Goal: Information Seeking & Learning: Understand process/instructions

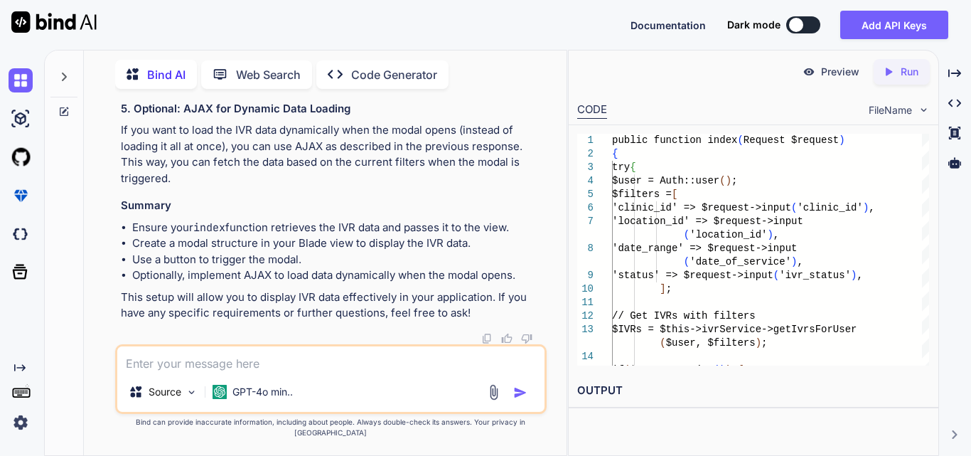
scroll to position [11657, 0]
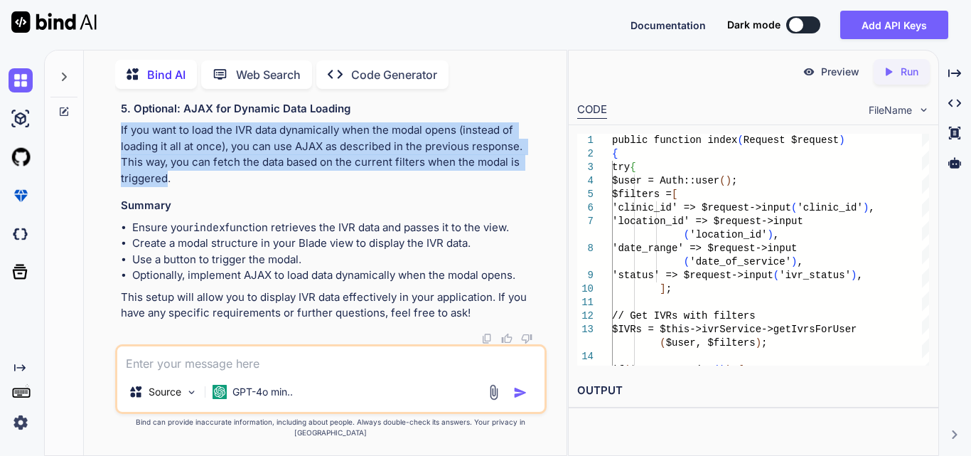
drag, startPoint x: 121, startPoint y: 141, endPoint x: 178, endPoint y: 190, distance: 75.1
click at [174, 186] on p "If you want to load the IVR data dynamically when the modal opens (instead of l…" at bounding box center [332, 154] width 423 height 64
click at [178, 186] on p "If you want to load the IVR data dynamically when the modal opens (instead of l…" at bounding box center [332, 154] width 423 height 64
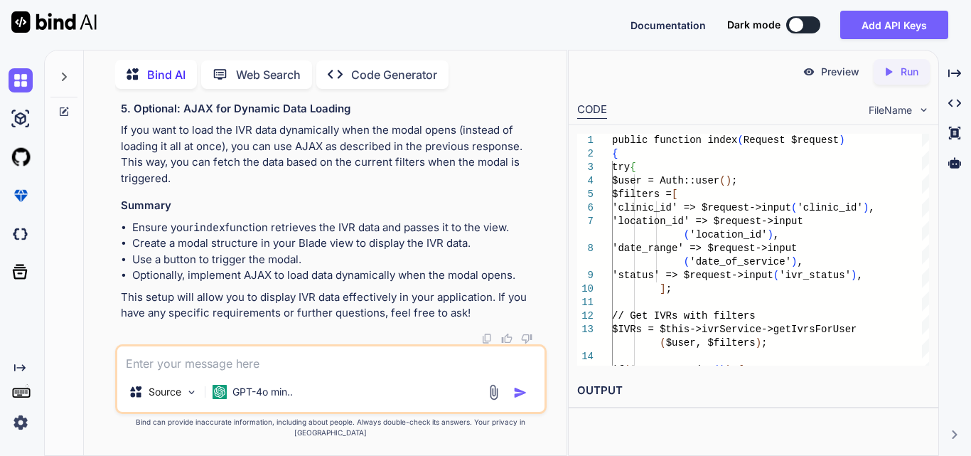
click at [270, 212] on h3 "Summary" at bounding box center [332, 206] width 423 height 16
click at [181, 372] on textarea at bounding box center [330, 359] width 427 height 26
click at [163, 382] on div "Source GPT-4o min.." at bounding box center [330, 379] width 431 height 70
click at [163, 372] on textarea at bounding box center [330, 359] width 427 height 26
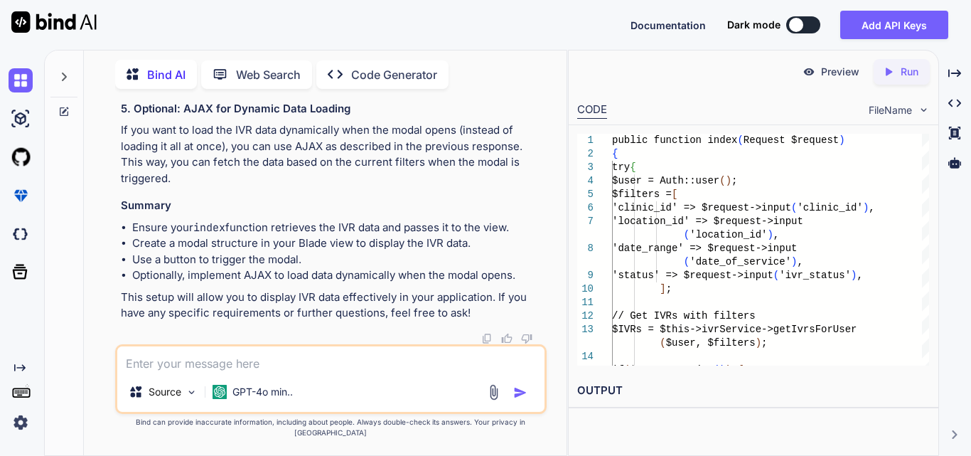
paste textarea "<!-- resources/views/components/filters.blade.php --> <form id="ivrFilterForm">…"
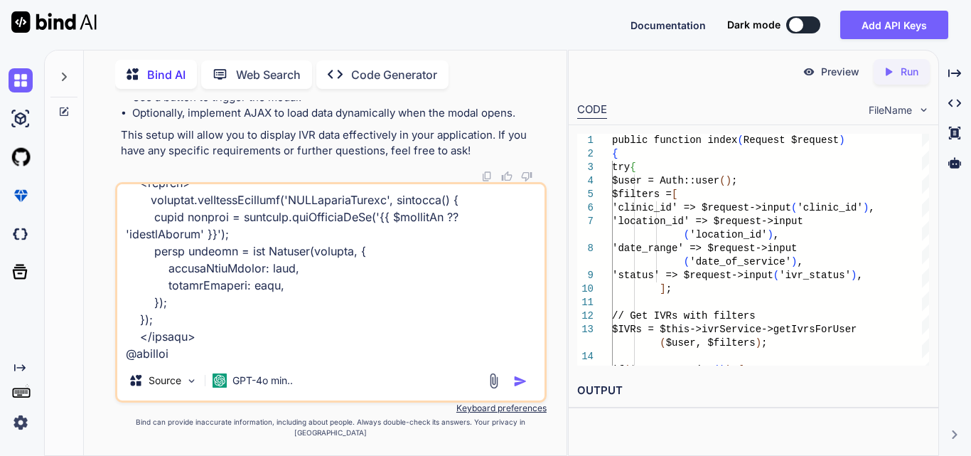
scroll to position [1468, 0]
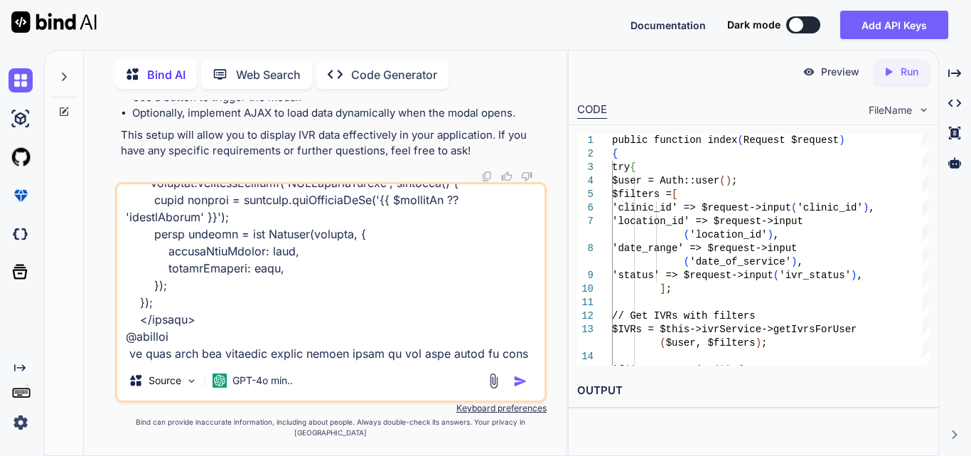
type textarea "<!-- resources/views/components/filters.blade.php --> <form id="ivrFilterForm">…"
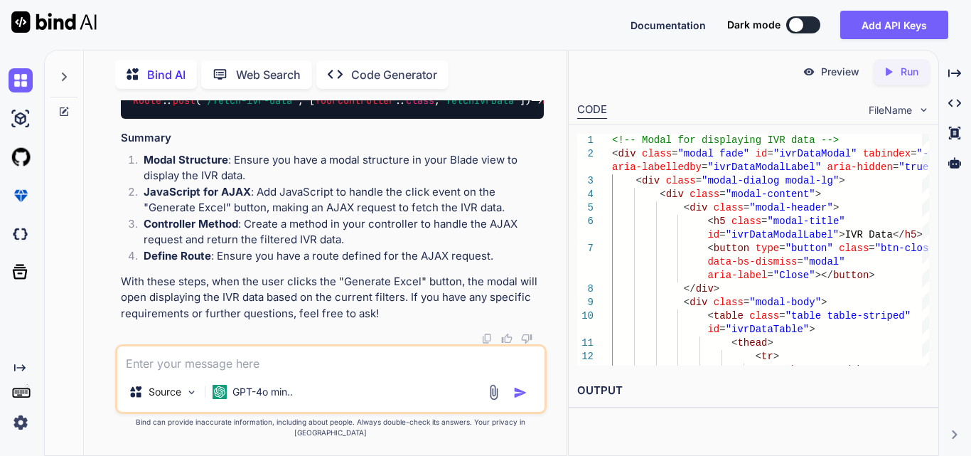
scroll to position [13333, 0]
click at [317, 362] on textarea at bounding box center [330, 359] width 427 height 26
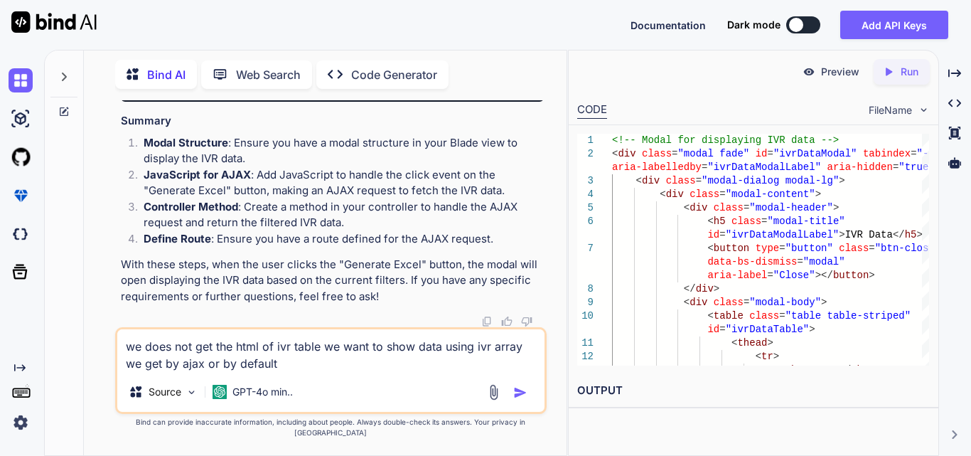
type textarea "we does not get the html of ivr table we want to show data using ivr array we g…"
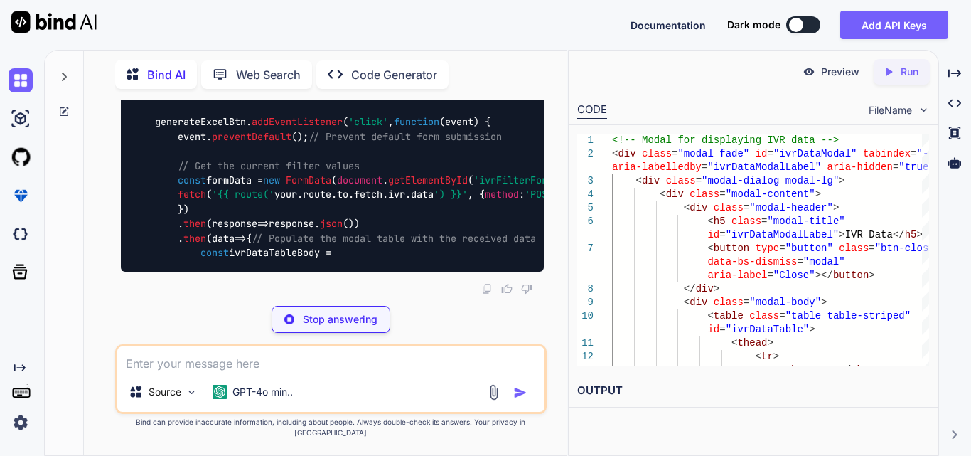
scroll to position [15775, 0]
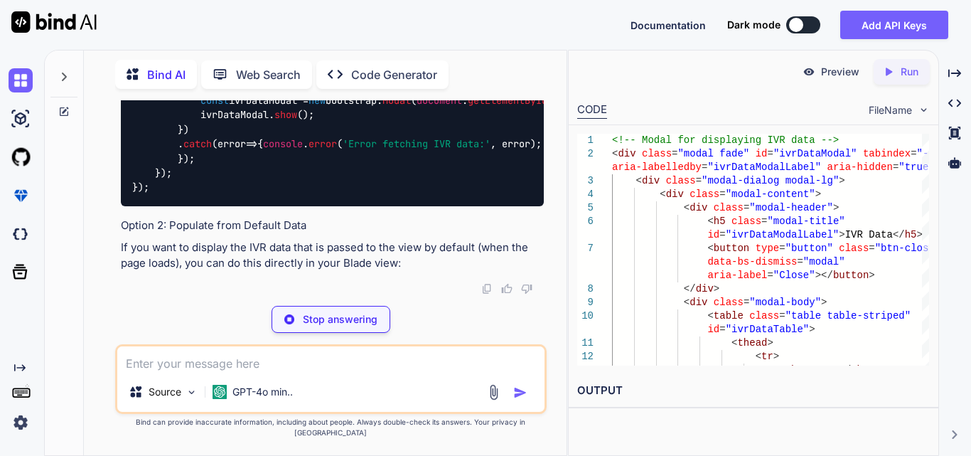
scroll to position [15988, 0]
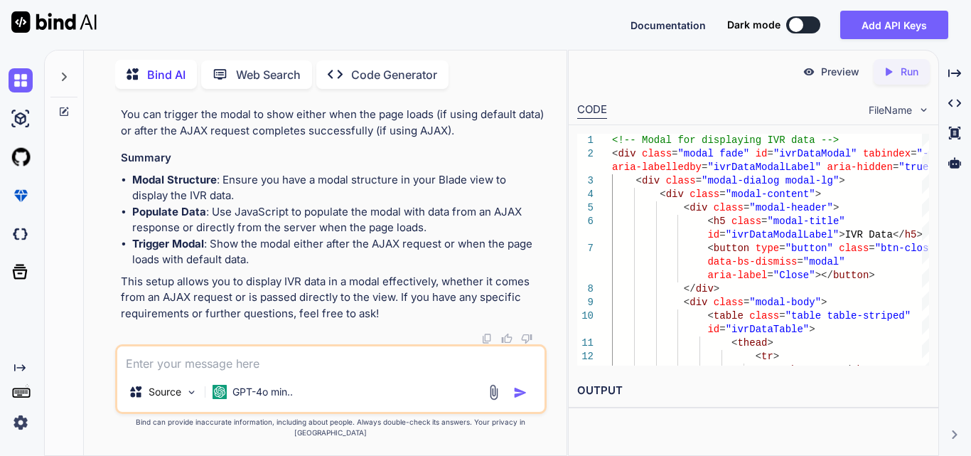
scroll to position [15217, 0]
drag, startPoint x: 257, startPoint y: 183, endPoint x: 441, endPoint y: 267, distance: 202.3
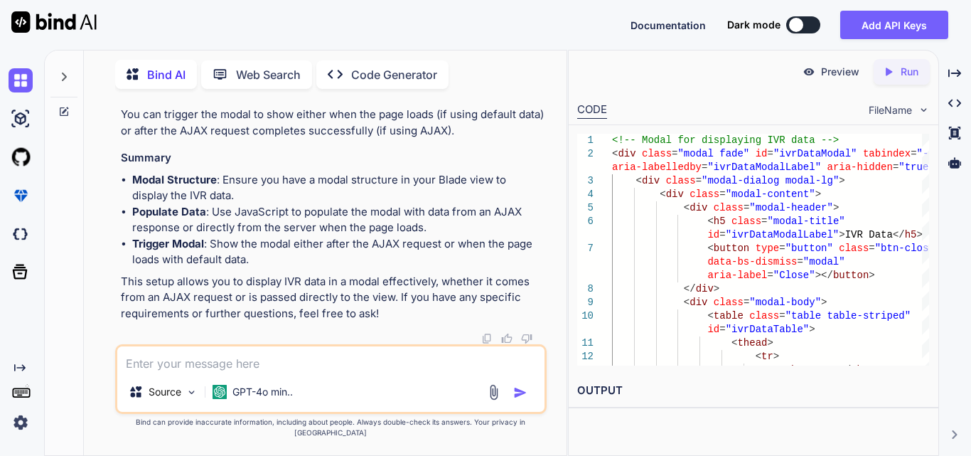
drag, startPoint x: 291, startPoint y: 188, endPoint x: 424, endPoint y: 255, distance: 149.1
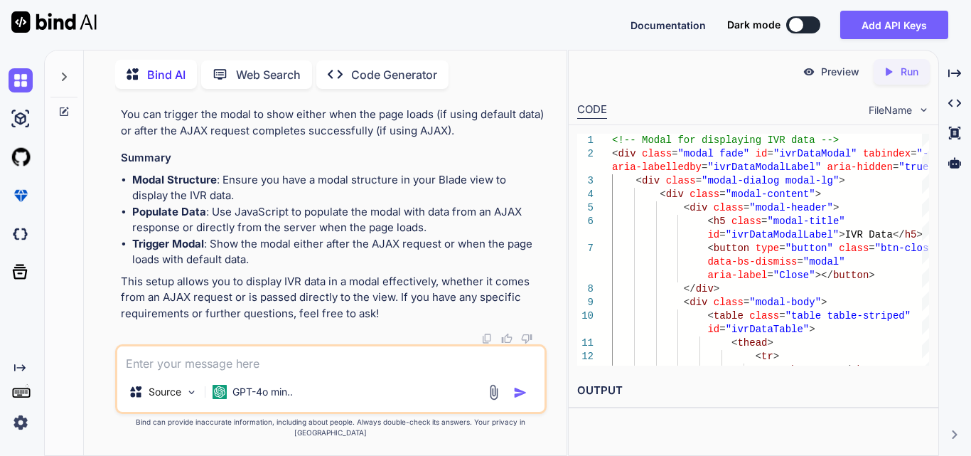
click at [294, 366] on textarea at bounding box center [330, 359] width 427 height 26
click at [166, 366] on textarea at bounding box center [330, 359] width 427 height 26
paste textarea ""lor_ip" => "DOLorSit981586" "amet_co_adipisc" => "3512-80-67" "elitsedd_eius_t…"
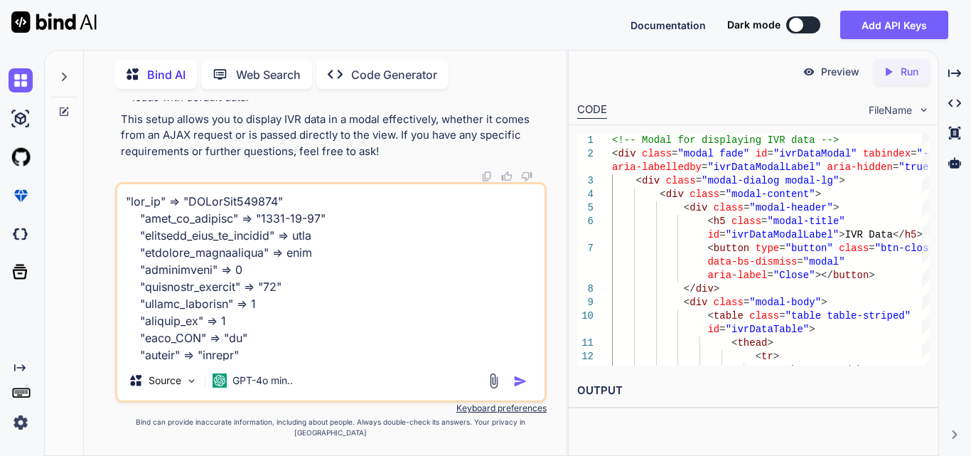
scroll to position [1758, 0]
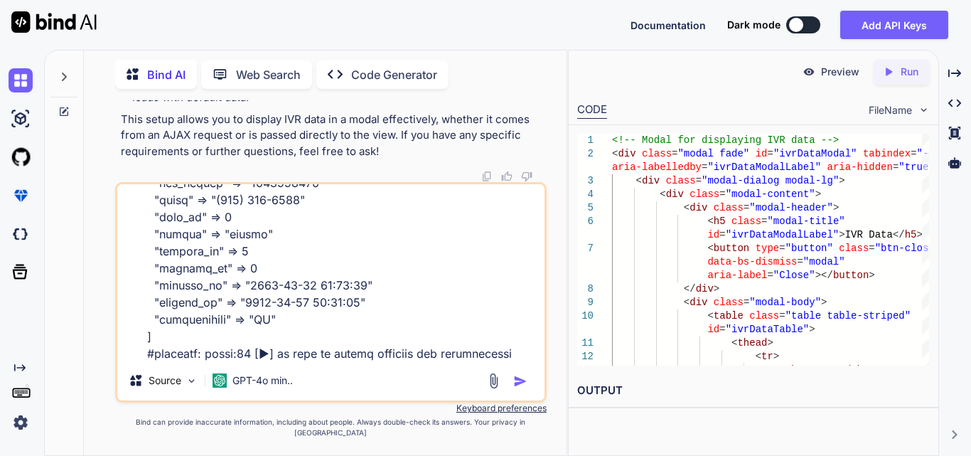
type textarea ""lor_ip" => "DOLorSit981586" "amet_co_adipisc" => "3512-80-67" "elitsedd_eius_t…"
click at [517, 388] on img "button" at bounding box center [520, 381] width 14 height 14
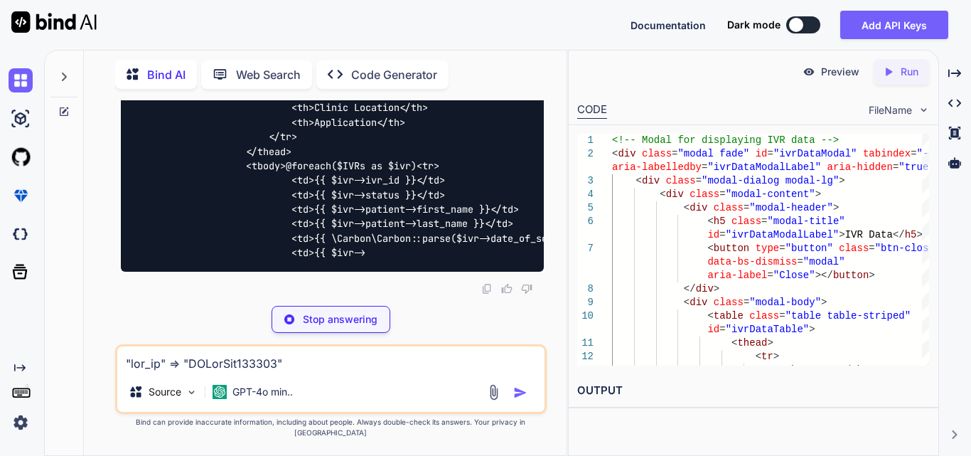
scroll to position [18545, 0]
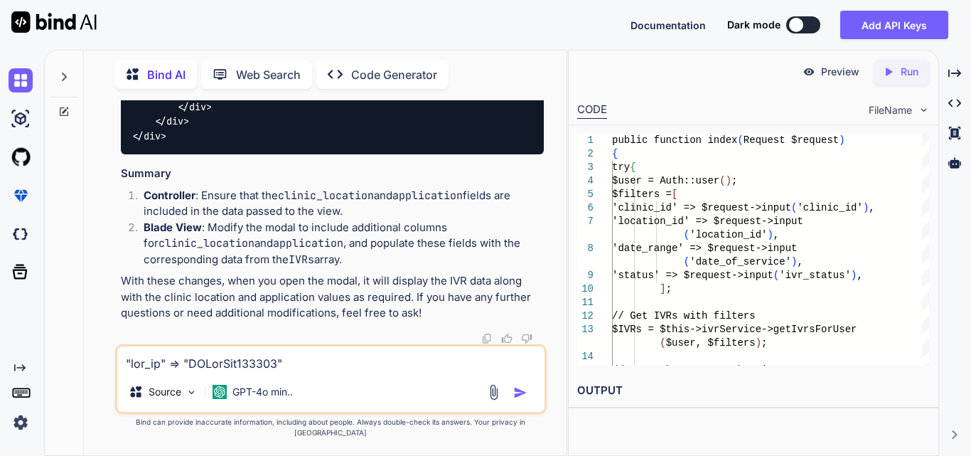
click at [235, 365] on textarea at bounding box center [330, 359] width 427 height 26
paste textarea "<form id="ivrFilterForm"> <div class="{{ $filterType }}Filters {{ $customClass …"
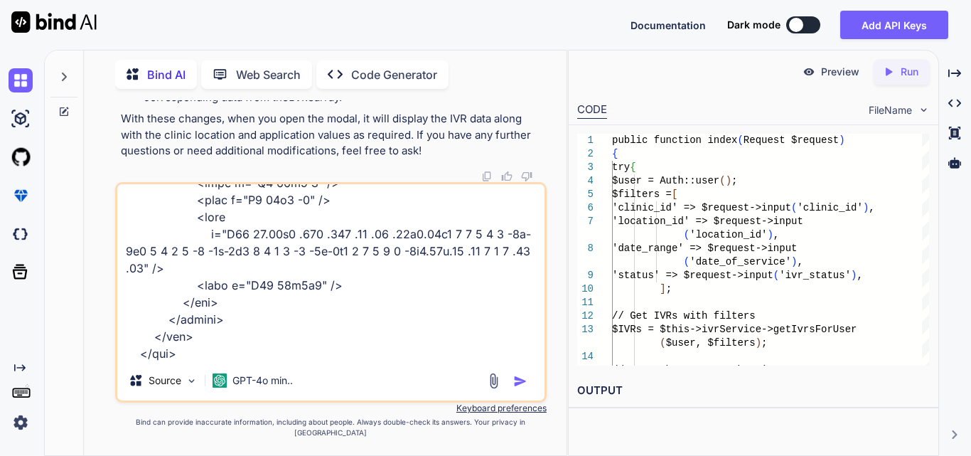
type textarea "<form id="ivrFilterForm"> <div class="{{ $filterType }}Filters {{ $customClass …"
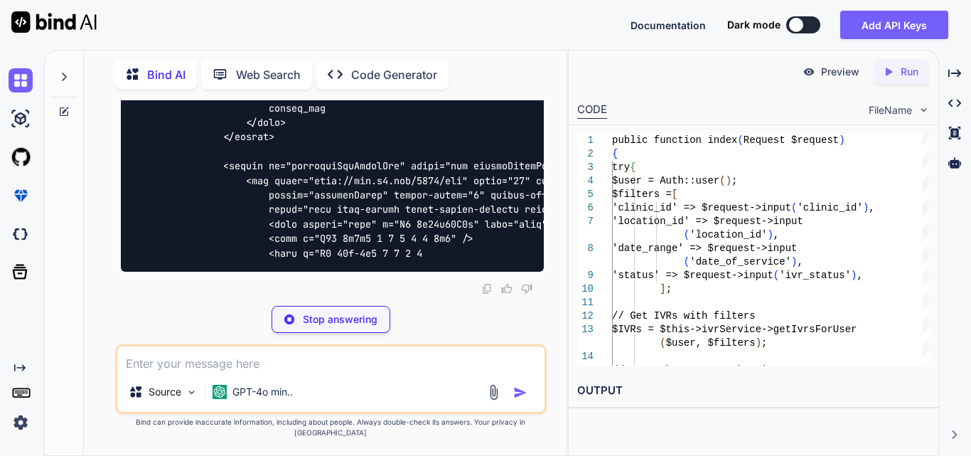
scroll to position [19887, 0]
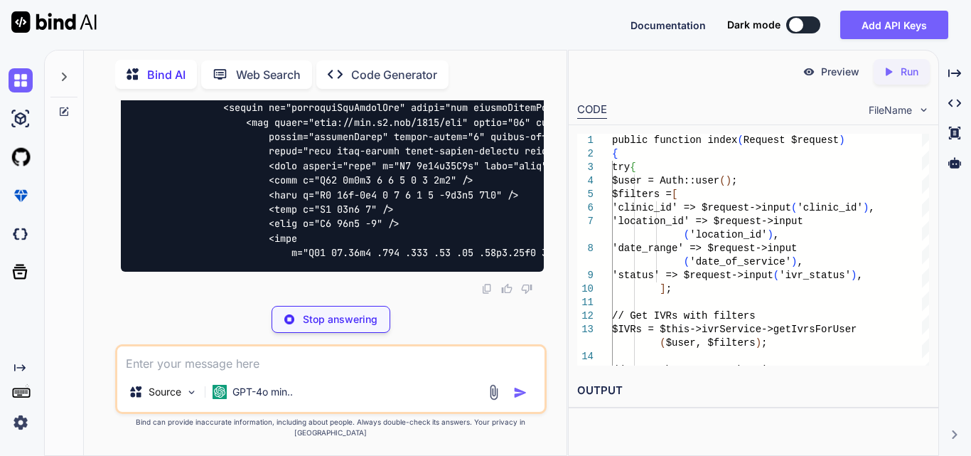
drag, startPoint x: 430, startPoint y: 183, endPoint x: 530, endPoint y: 183, distance: 100.2
drag, startPoint x: 221, startPoint y: 208, endPoint x: 322, endPoint y: 214, distance: 101.1
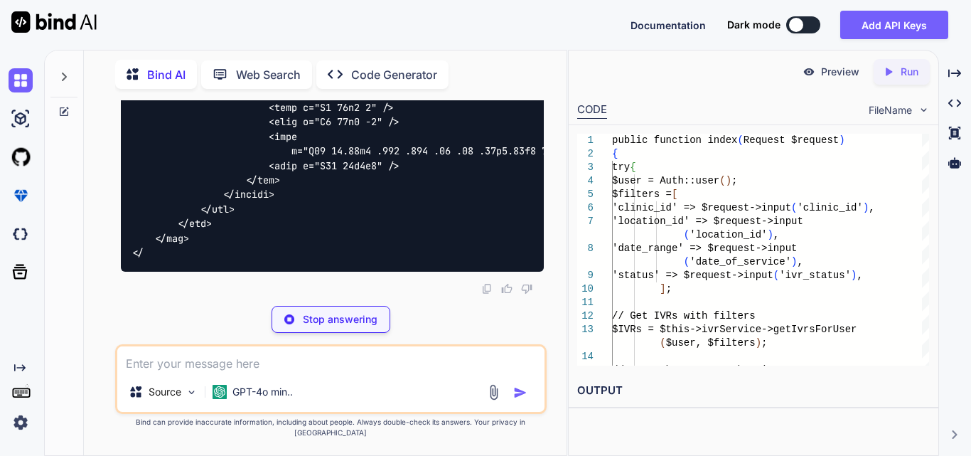
scroll to position [20029, 0]
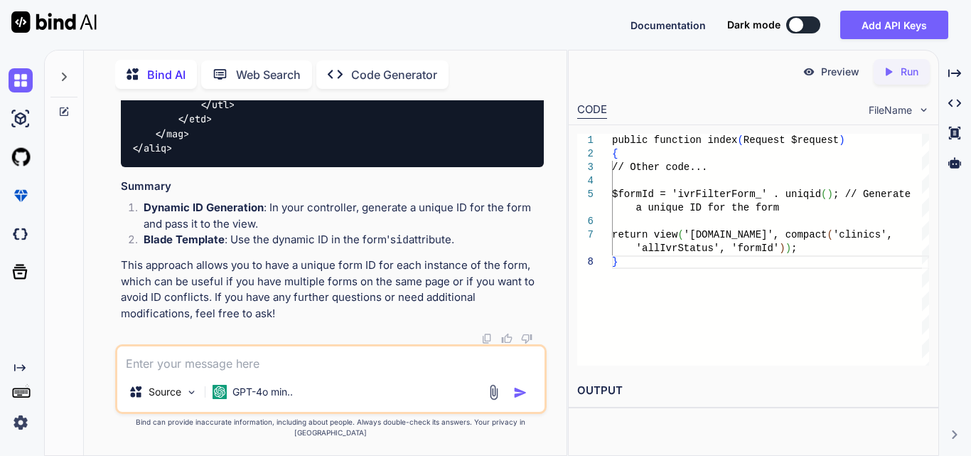
drag, startPoint x: 210, startPoint y: 161, endPoint x: 251, endPoint y: 163, distance: 41.3
copy code "$formId"
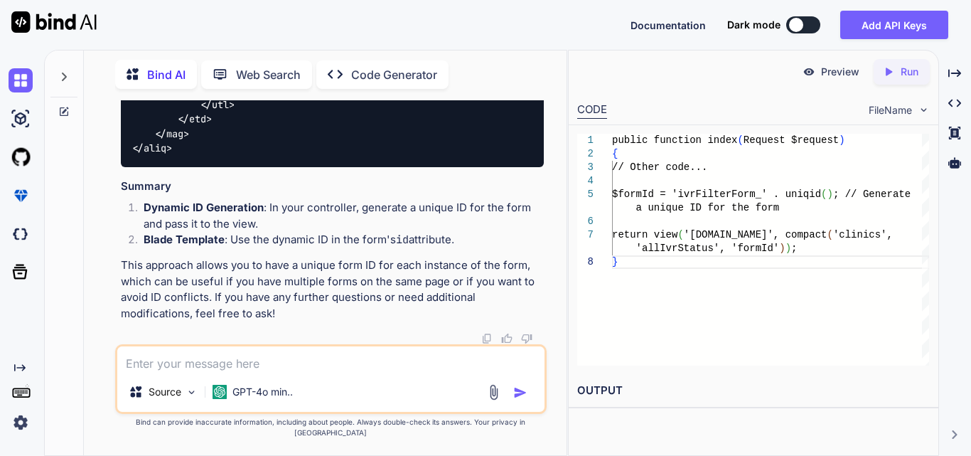
drag, startPoint x: 193, startPoint y: 159, endPoint x: 265, endPoint y: 163, distance: 72.6
copy code "{{ $formId }}"
drag, startPoint x: 173, startPoint y: 283, endPoint x: 251, endPoint y: 342, distance: 97.9
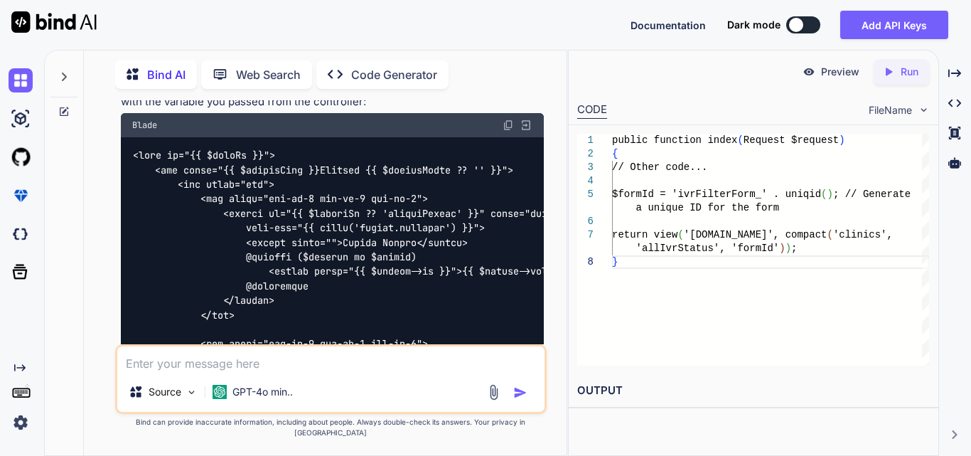
scroll to position [16586, 0]
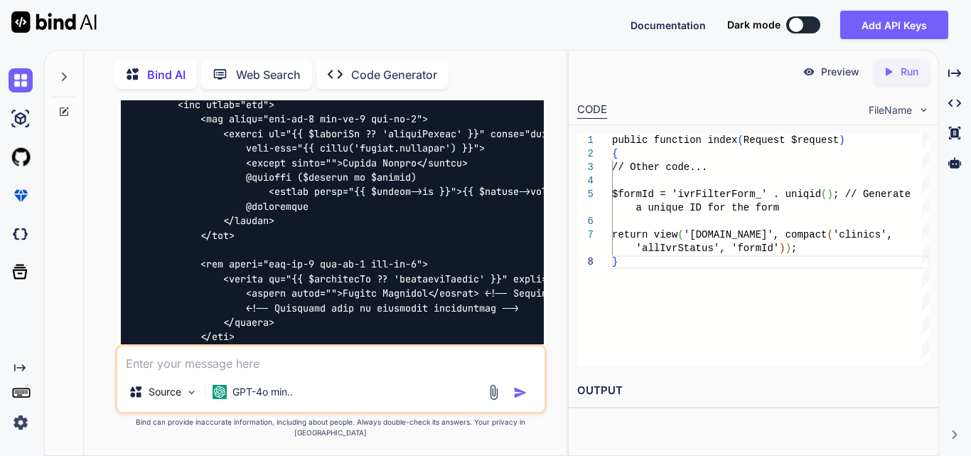
drag, startPoint x: 412, startPoint y: 268, endPoint x: 517, endPoint y: 255, distance: 106.0
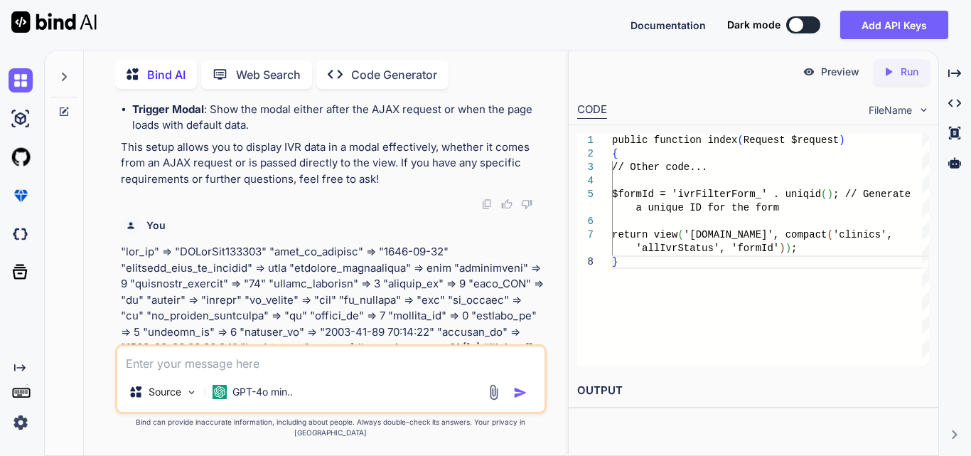
scroll to position [13459, 0]
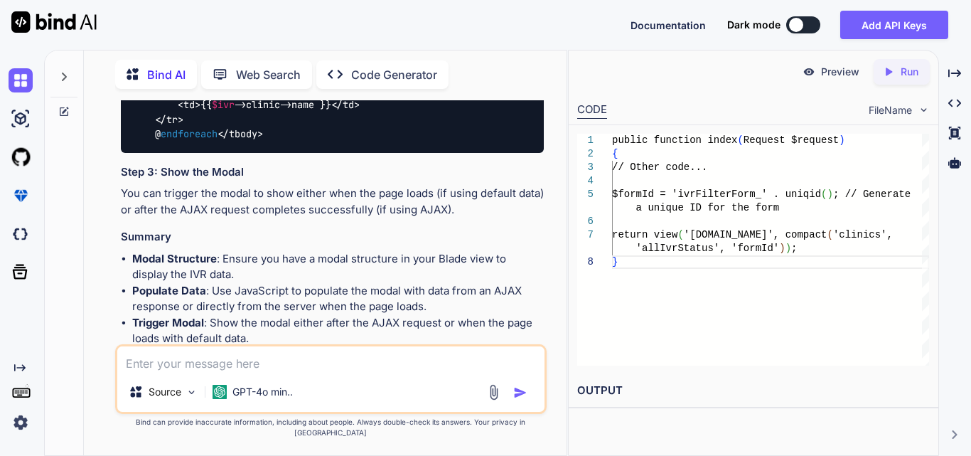
click at [251, 367] on textarea at bounding box center [330, 359] width 427 height 26
paste textarea "@extends('layouts.distributor') @section('title', 'Manage IVR') @section('conte…"
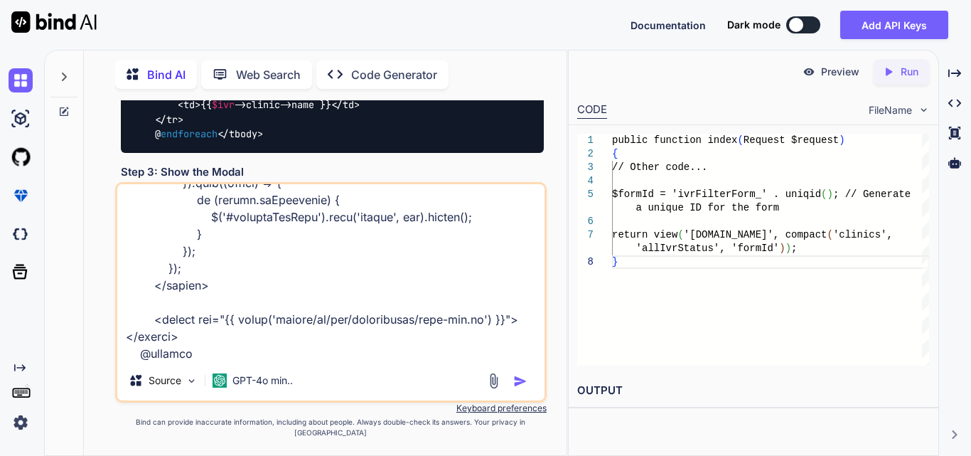
scroll to position [3465, 0]
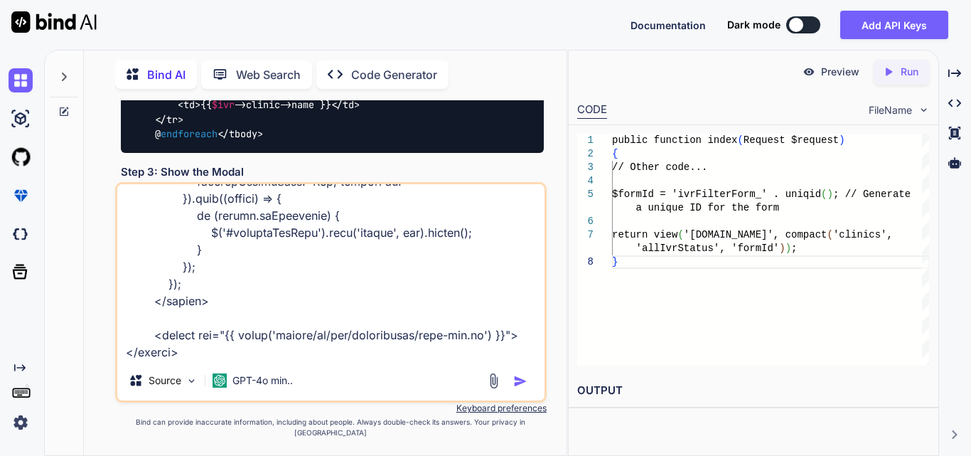
paste textarea "<!-- resources/views/components/filters.blade.php --> <form id="{{ $formId }}">…"
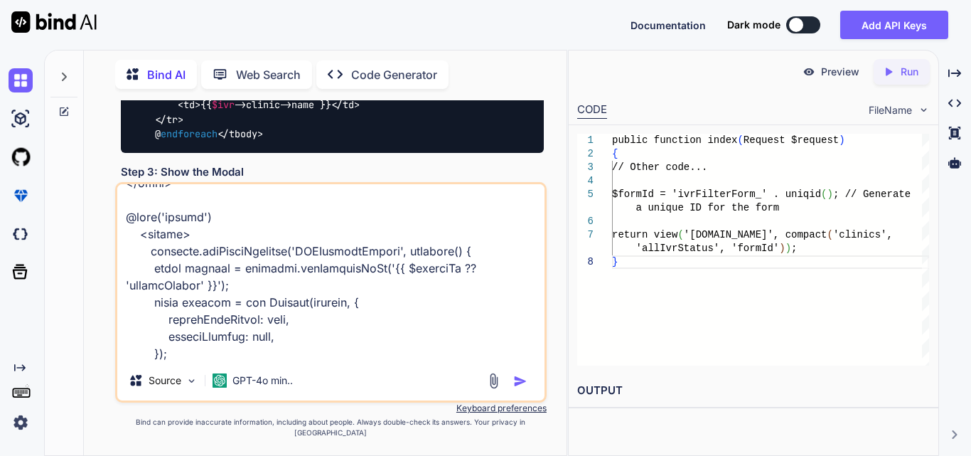
scroll to position [5067, 0]
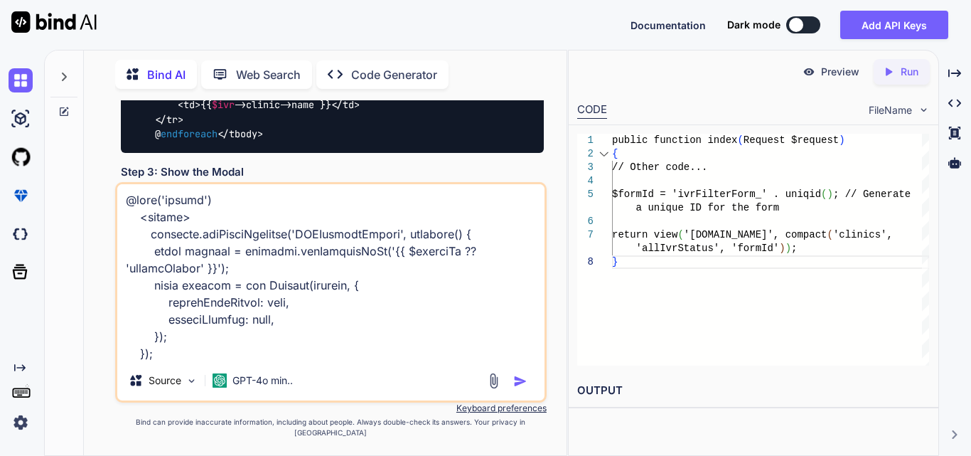
type textarea "@extends('layouts.distributor') @section('title', 'Manage IVR') @section('conte…"
drag, startPoint x: 200, startPoint y: 362, endPoint x: 176, endPoint y: 349, distance: 27.7
click at [176, 349] on textarea at bounding box center [330, 272] width 427 height 176
click at [210, 356] on textarea at bounding box center [330, 272] width 427 height 176
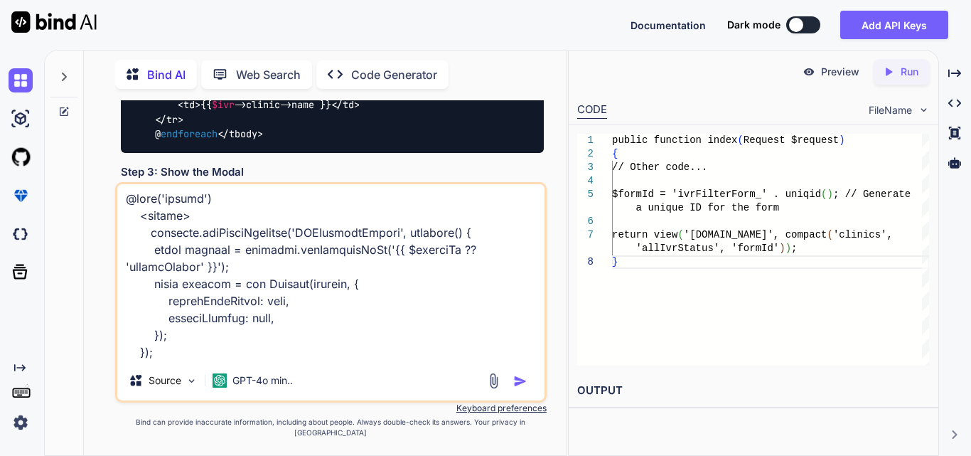
click at [208, 360] on textarea at bounding box center [330, 272] width 427 height 176
click at [517, 388] on img "button" at bounding box center [520, 381] width 14 height 14
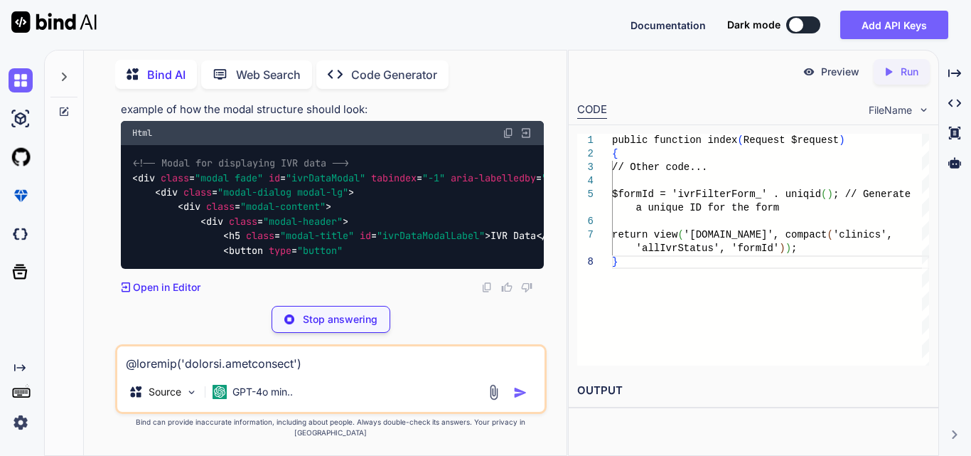
scroll to position [23107, 0]
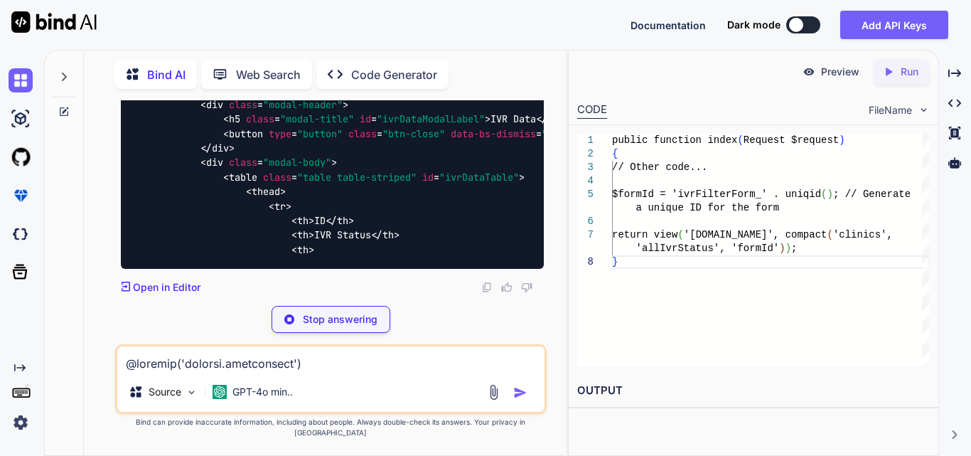
click at [323, 68] on span ""ivrDataModal"" at bounding box center [326, 61] width 80 height 13
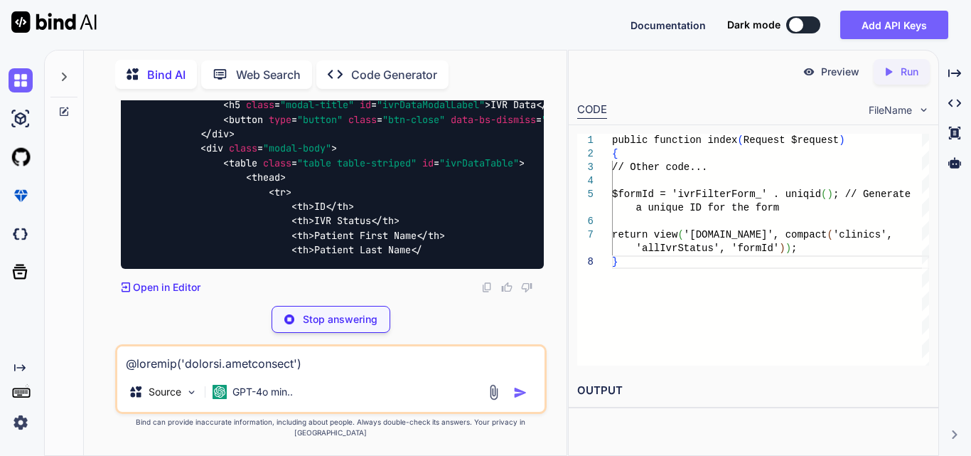
click at [323, 53] on span ""ivrDataModal"" at bounding box center [326, 47] width 80 height 13
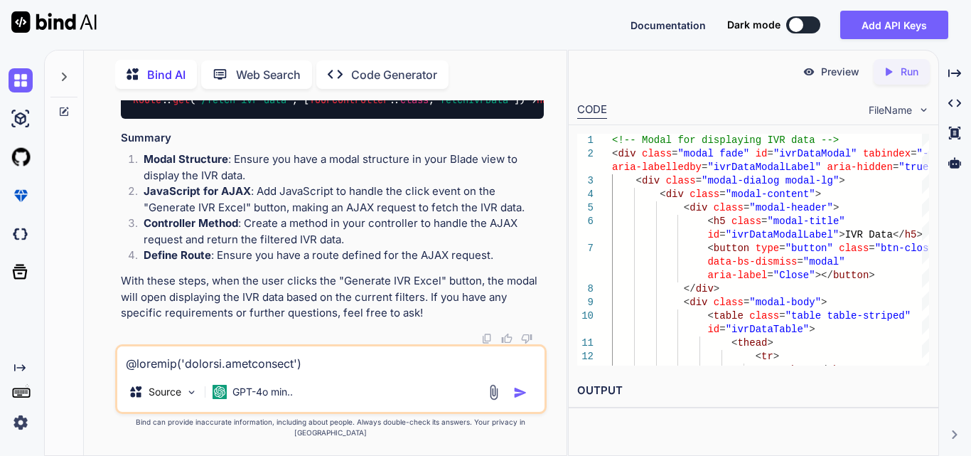
scroll to position [23889, 0]
click at [217, 370] on textarea at bounding box center [330, 359] width 427 height 26
paste textarea "function displayIVRData(data) { console.log(data); // Clear existing data in th…"
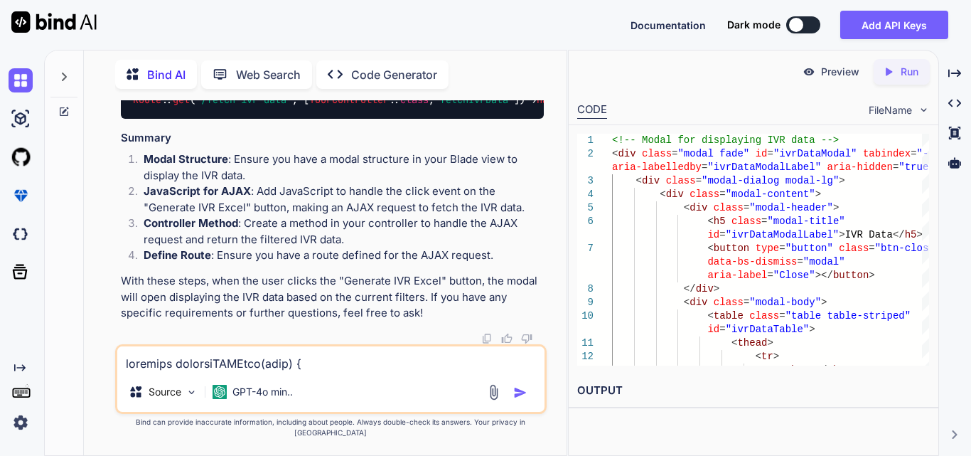
scroll to position [1042, 0]
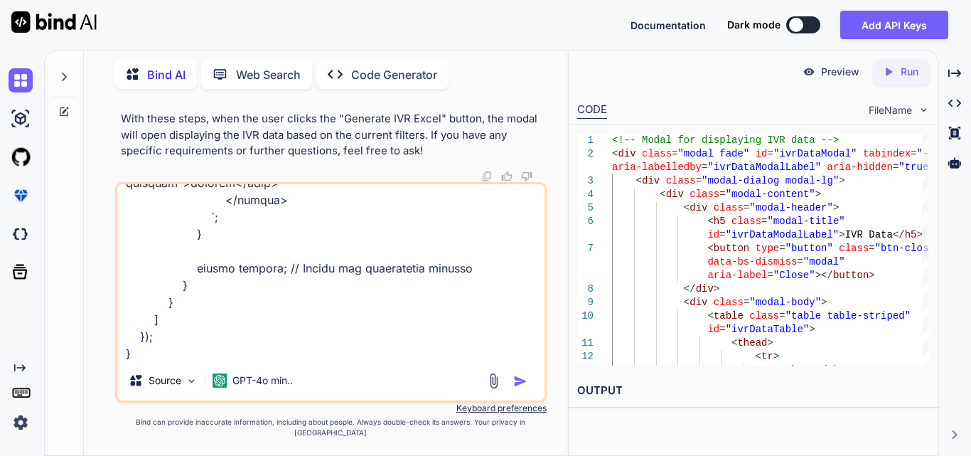
paste textarea "<td class="text-capitalize">{{ strtoupper(str_replace('_', ' ', $ivr->status)) …"
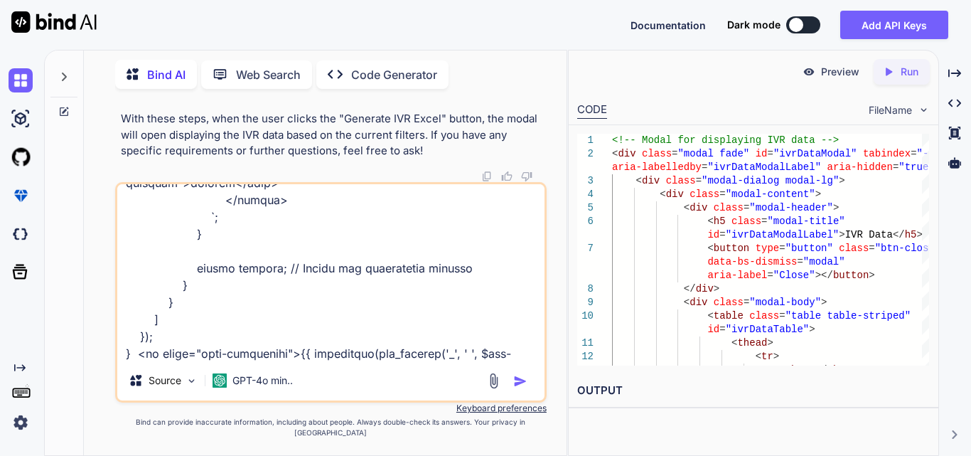
scroll to position [1059, 0]
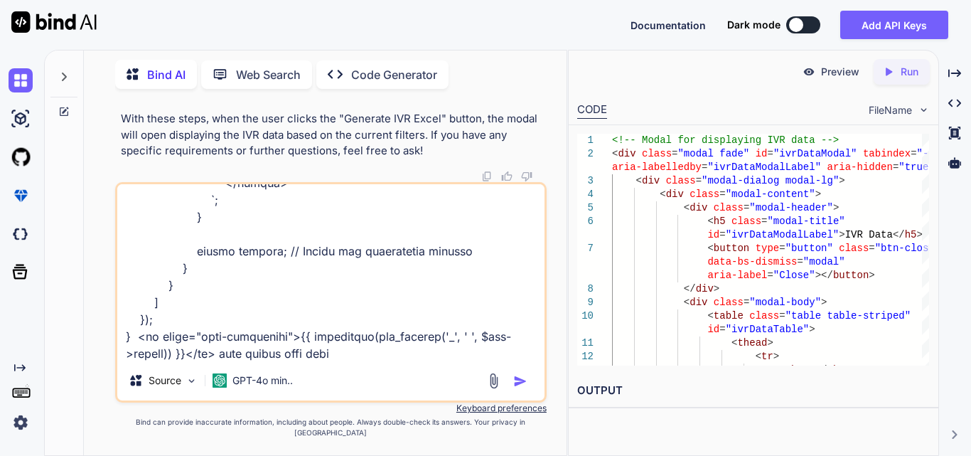
type textarea "function displayIVRData(data) { console.log(data); // Clear existing data in th…"
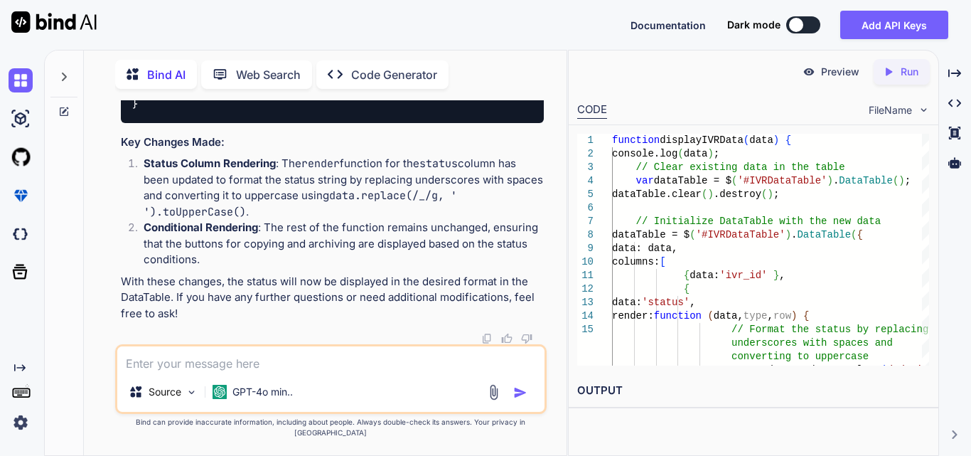
scroll to position [25906, 0]
drag, startPoint x: 197, startPoint y: 133, endPoint x: 242, endPoint y: 215, distance: 93.5
copy code "{ data : 'status' , render : function ( data, type, row ) { // Format the statu…"
click at [200, 362] on textarea at bounding box center [330, 359] width 427 height 26
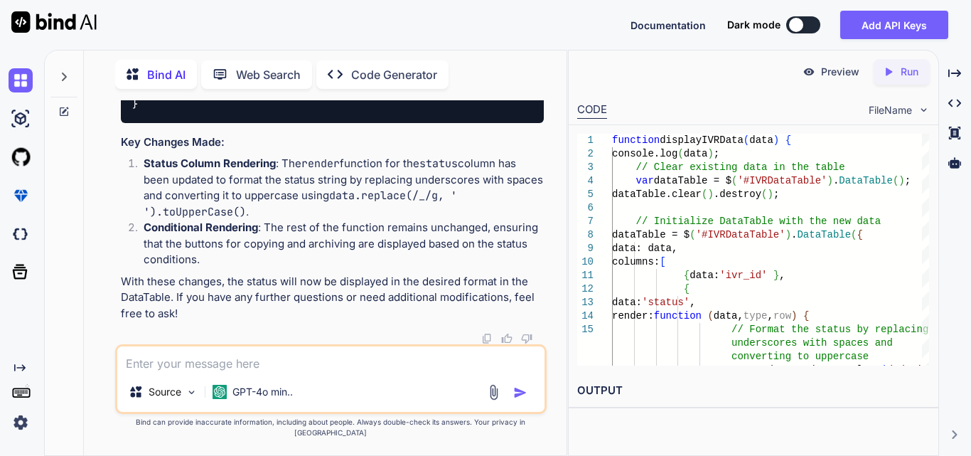
paste textarea "ADD-DOS"
type textarea "ADD-DOS remove - from this status"
click at [230, 372] on textarea "ADD-DOS remove - from this status" at bounding box center [330, 359] width 427 height 26
drag, startPoint x: 348, startPoint y: 373, endPoint x: 120, endPoint y: 385, distance: 228.5
click at [120, 385] on div "ADD-DOS remove - from this status Source GPT-4o min.." at bounding box center [330, 379] width 431 height 70
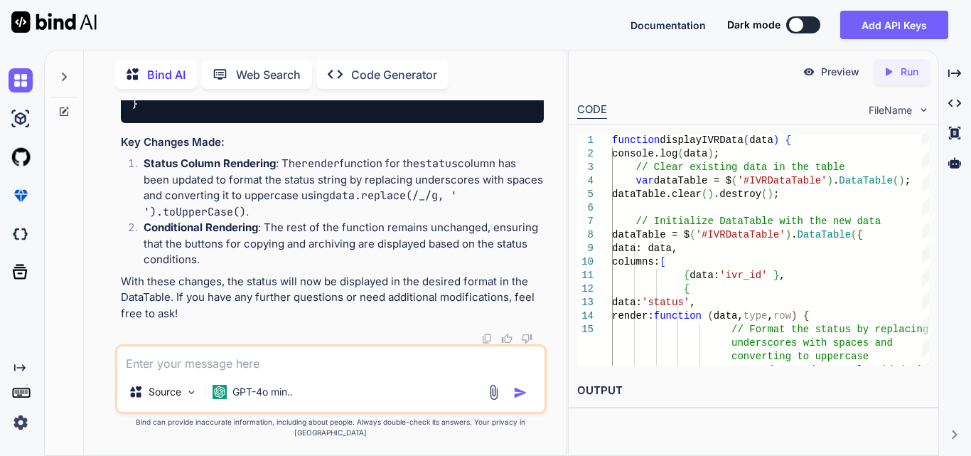
scroll to position [24417, 0]
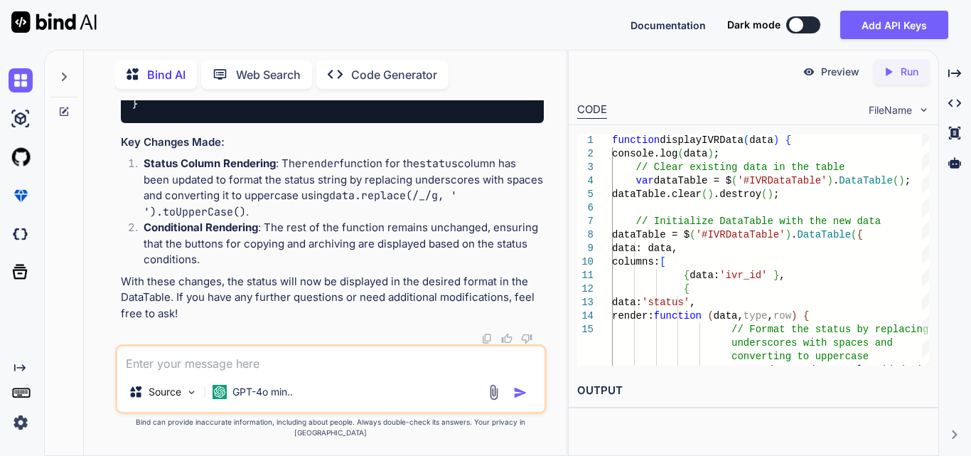
click at [249, 355] on div "Source GPT-4o min.." at bounding box center [330, 379] width 431 height 70
click at [245, 361] on textarea at bounding box center [330, 359] width 427 height 26
paste textarea "public function index(Request $request) { try { $user = Auth::user(); $login_ty…"
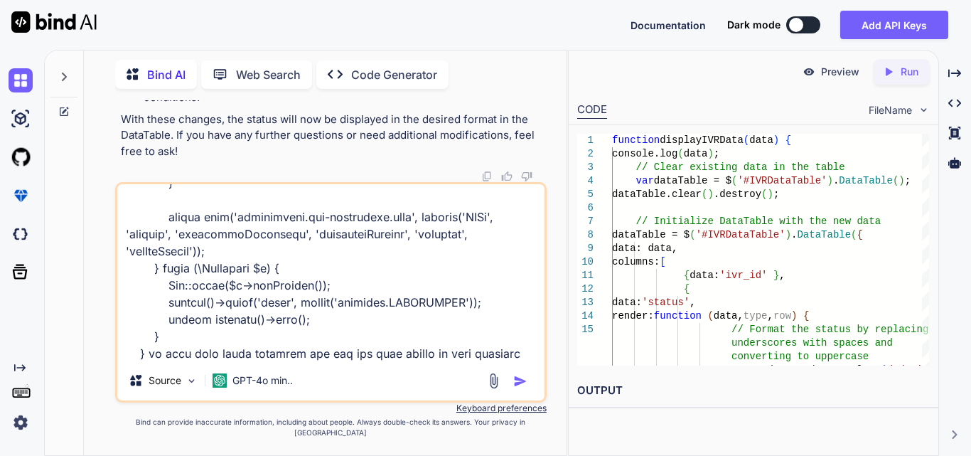
scroll to position [718, 0]
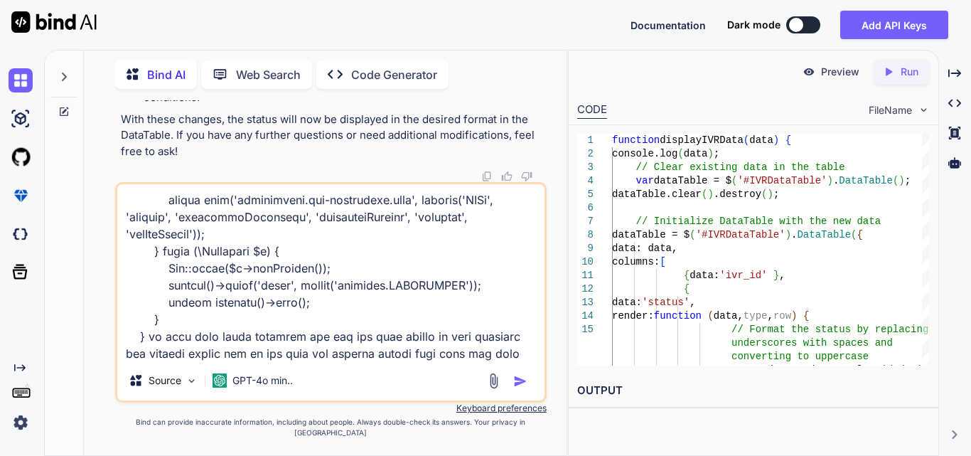
type textarea "public function index(Request $request) { try { $user = Auth::user(); $login_ty…"
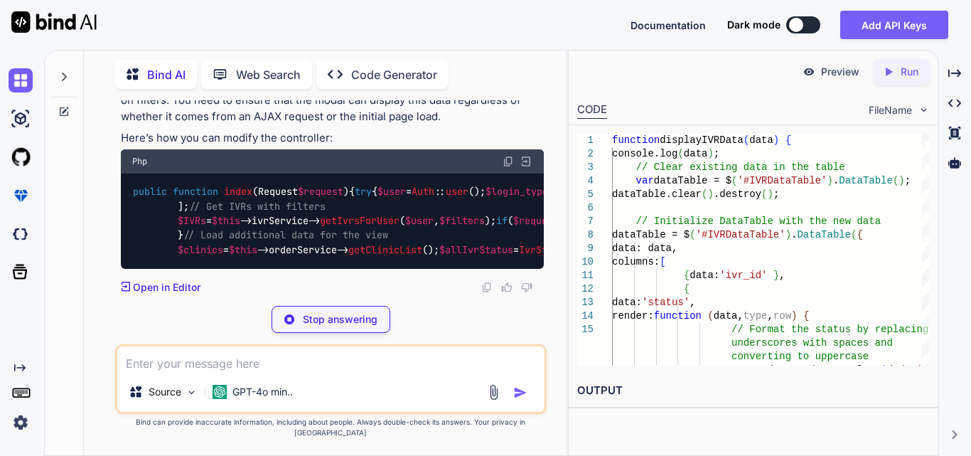
scroll to position [27901, 0]
click at [422, 243] on span "getClinicList" at bounding box center [385, 249] width 74 height 13
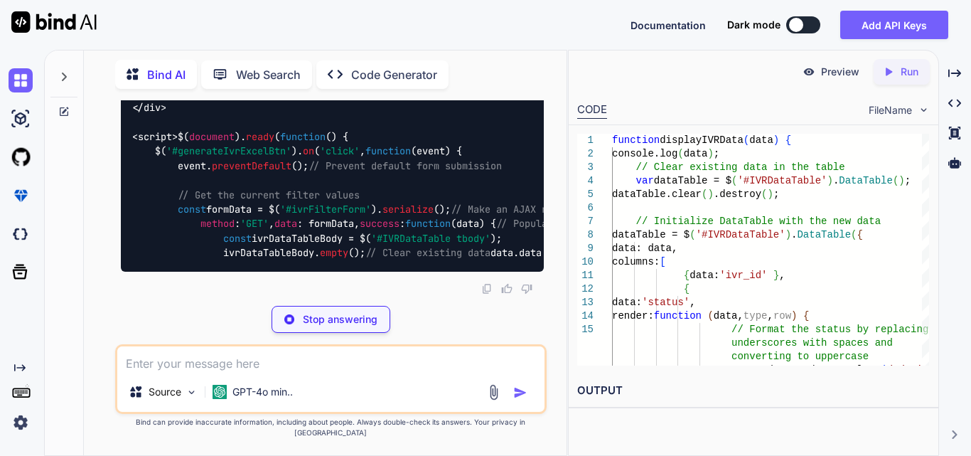
scroll to position [29106, 0]
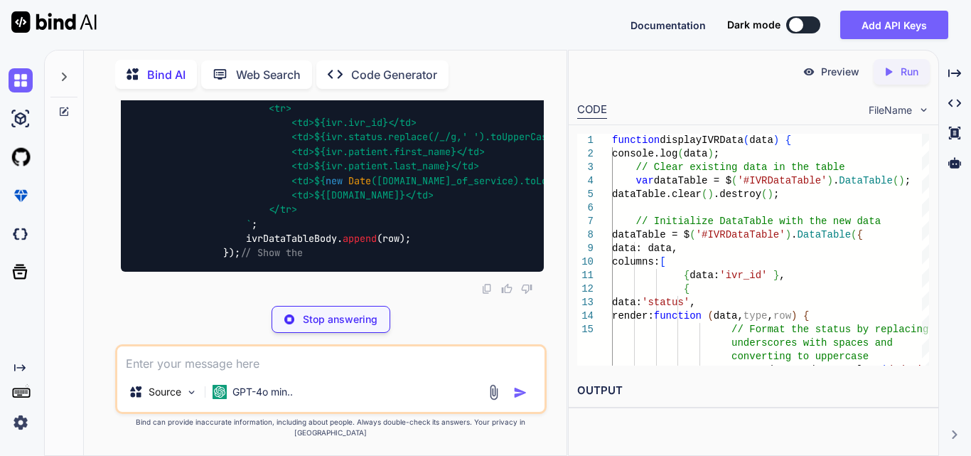
click at [356, 56] on span "'#ivrFilterForm'" at bounding box center [325, 49] width 91 height 13
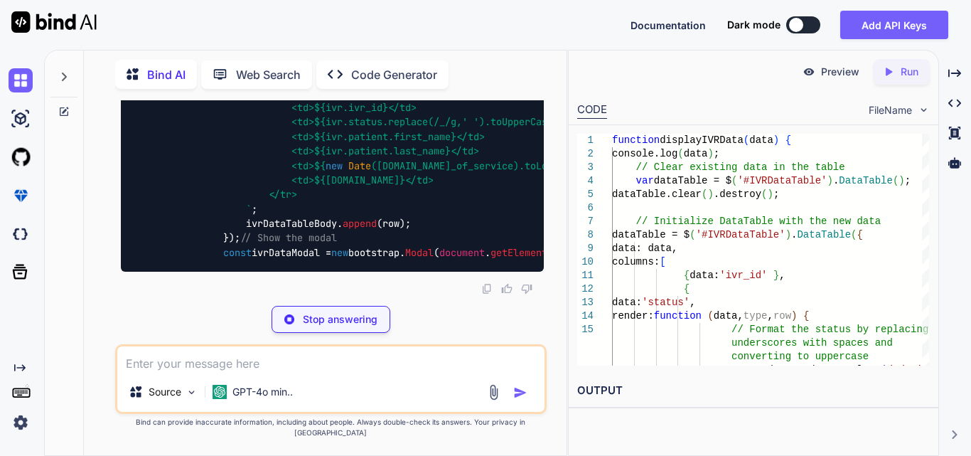
click at [356, 196] on span "$( document ). ready ( function ( ) { $( '#generateIvrExcelBtn' ). on ( 'click'…" at bounding box center [601, 107] width 938 height 303
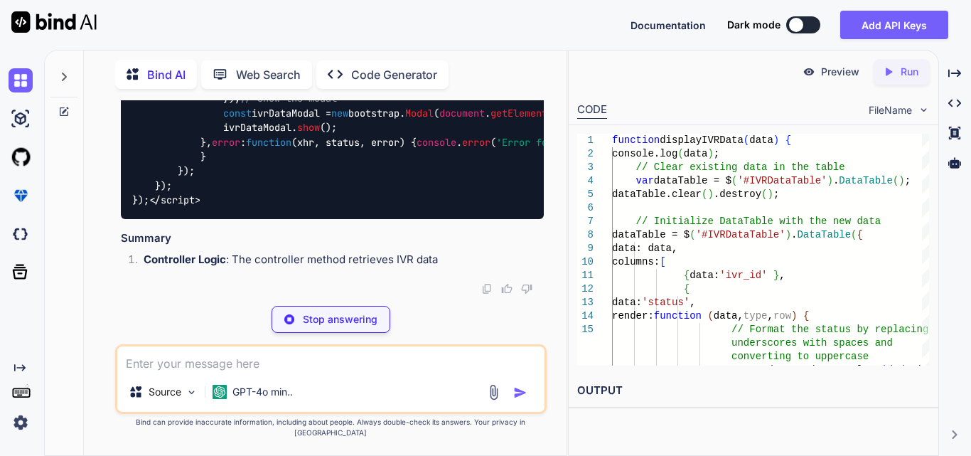
scroll to position [29177, 0]
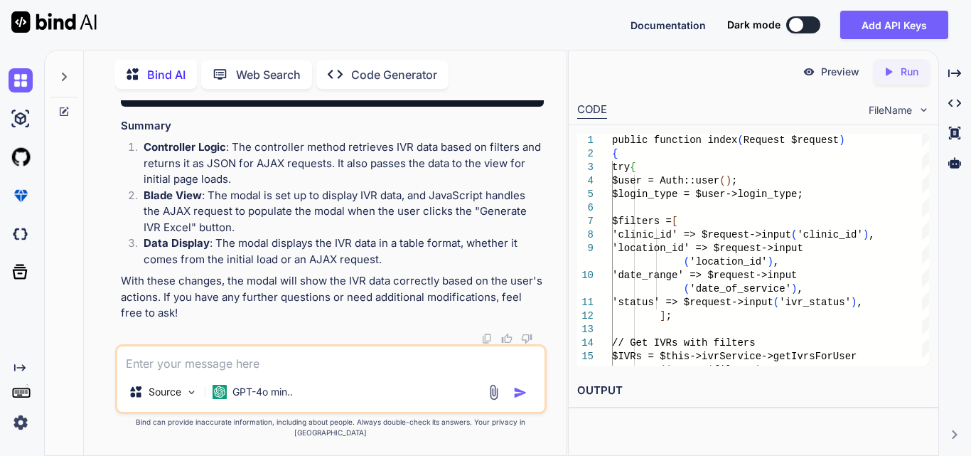
drag, startPoint x: 286, startPoint y: 184, endPoint x: 384, endPoint y: 185, distance: 97.4
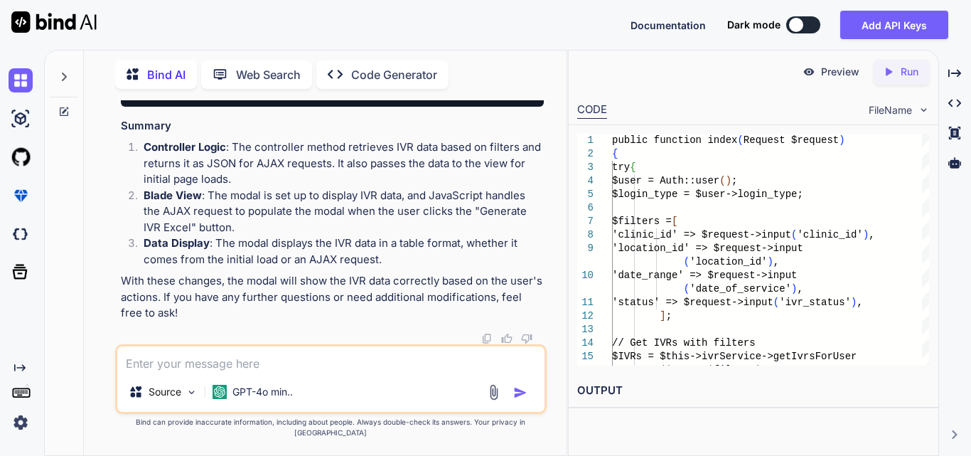
drag, startPoint x: 156, startPoint y: 205, endPoint x: 232, endPoint y: 338, distance: 152.8
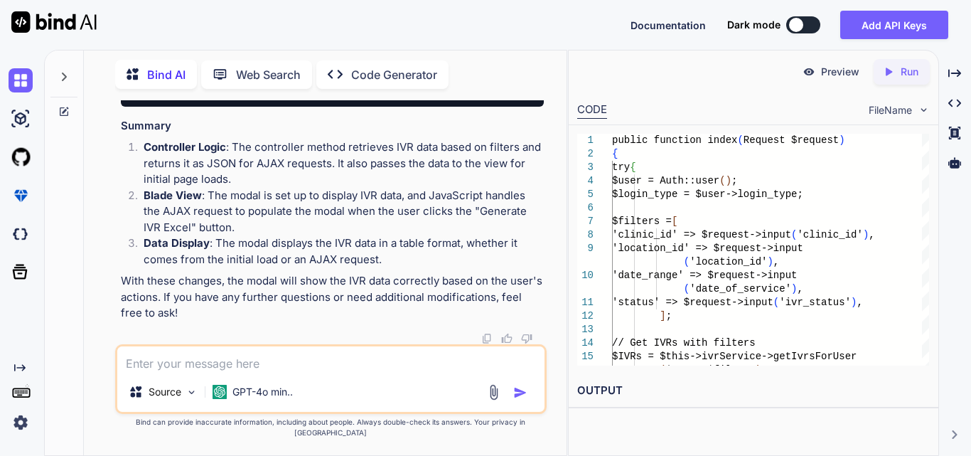
scroll to position [29462, 0]
drag, startPoint x: 202, startPoint y: 331, endPoint x: 169, endPoint y: 198, distance: 136.9
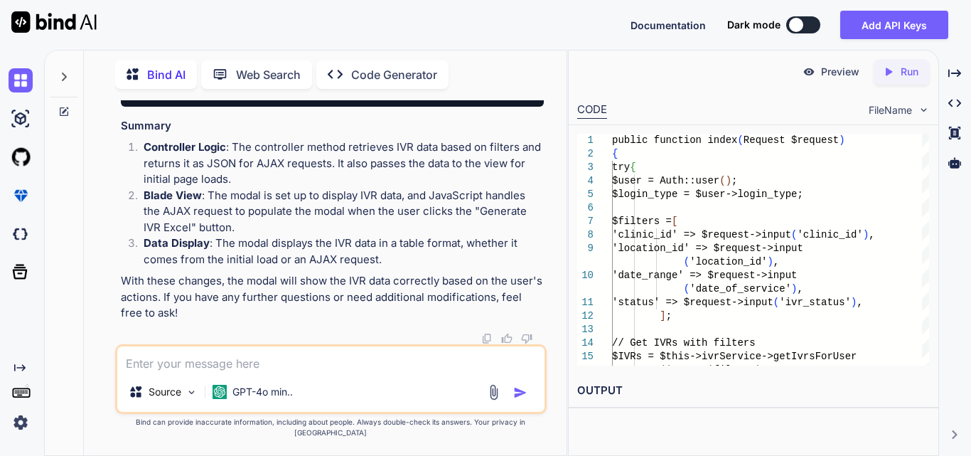
drag, startPoint x: 296, startPoint y: 251, endPoint x: 370, endPoint y: 251, distance: 74.6
click at [190, 364] on textarea at bounding box center [330, 359] width 427 height 26
type textarea "f"
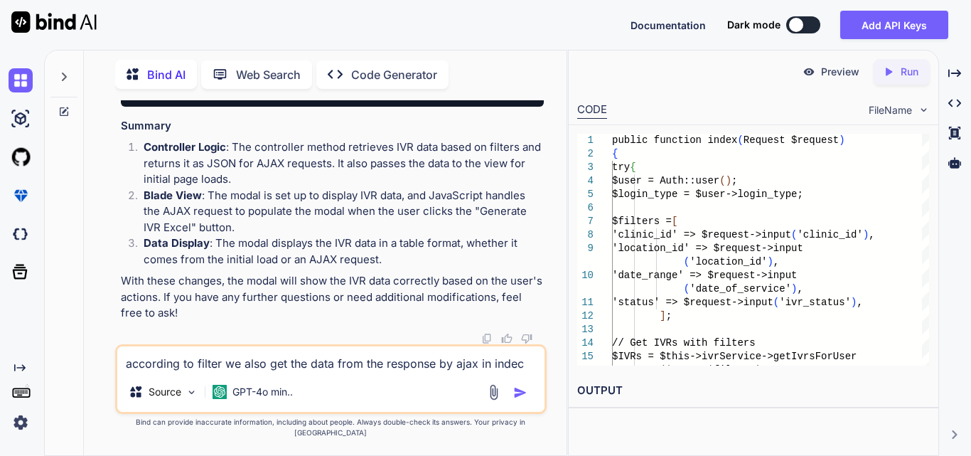
paste textarea "if ($request->ajax()) { return response()->json(['data' => $IVRs]); }"
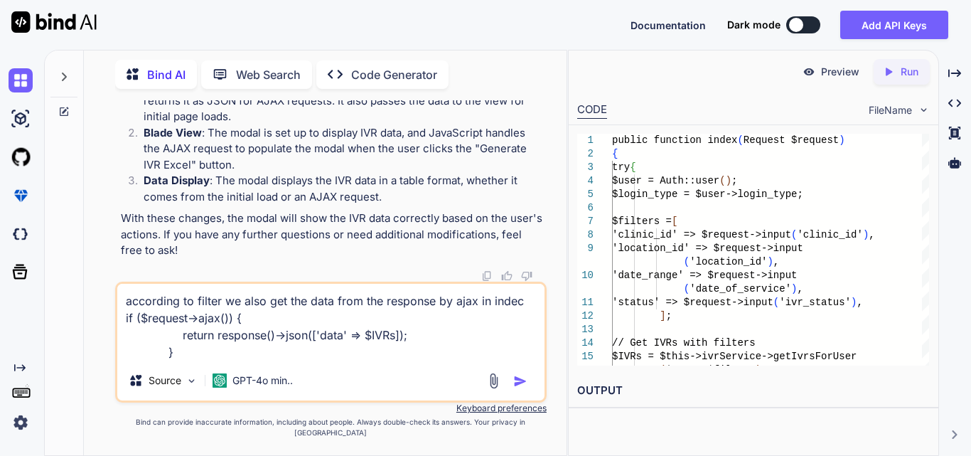
click at [533, 313] on textarea "according to filter we also get the data from the response by ajax in indec if …" at bounding box center [330, 322] width 427 height 77
click at [232, 360] on textarea "according to filter we also get the data from the response by ajax in indexif (…" at bounding box center [330, 322] width 427 height 77
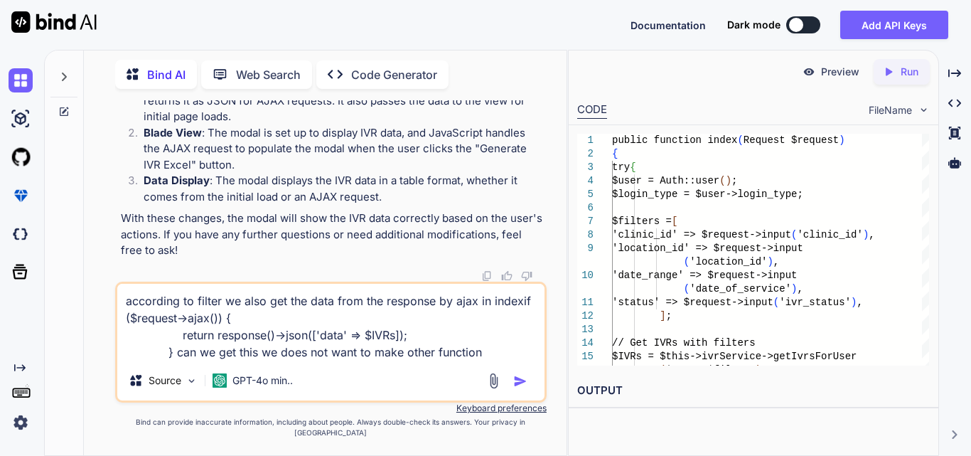
type textarea "according to filter we also get the data from the response by ajax in indexif (…"
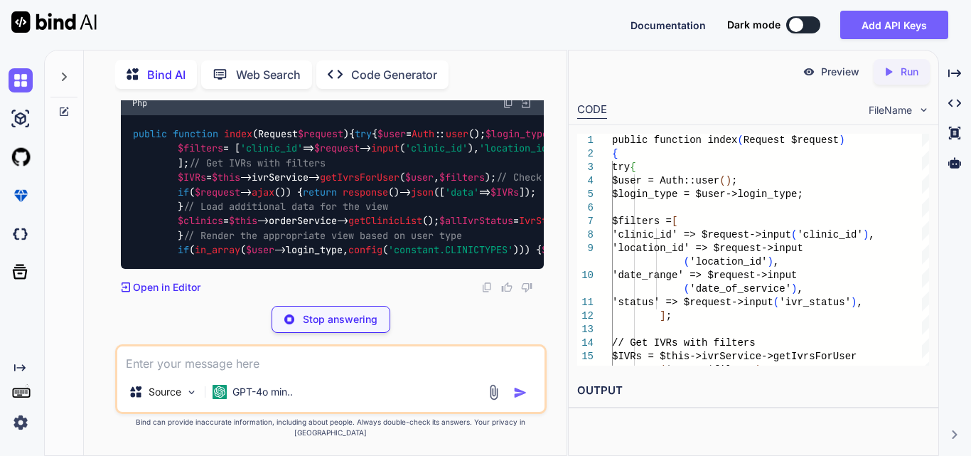
scroll to position [30357, 0]
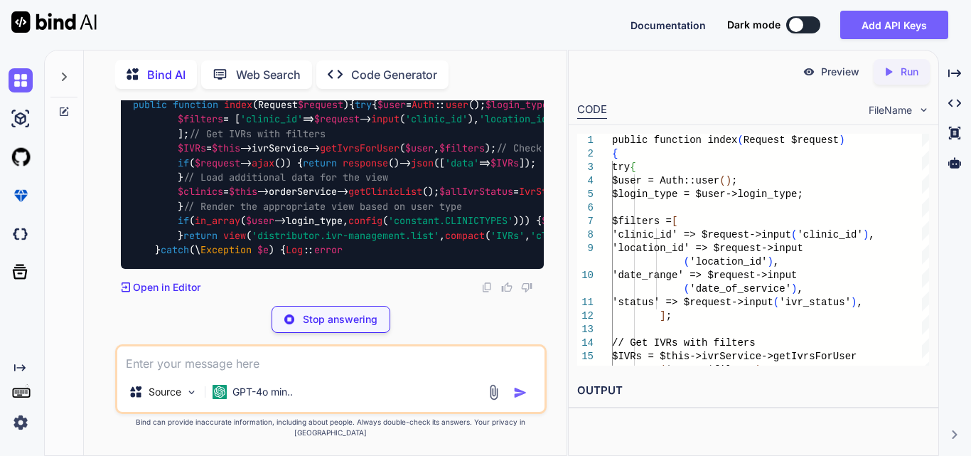
click at [364, 155] on span "getIvrsForUser" at bounding box center [360, 148] width 80 height 13
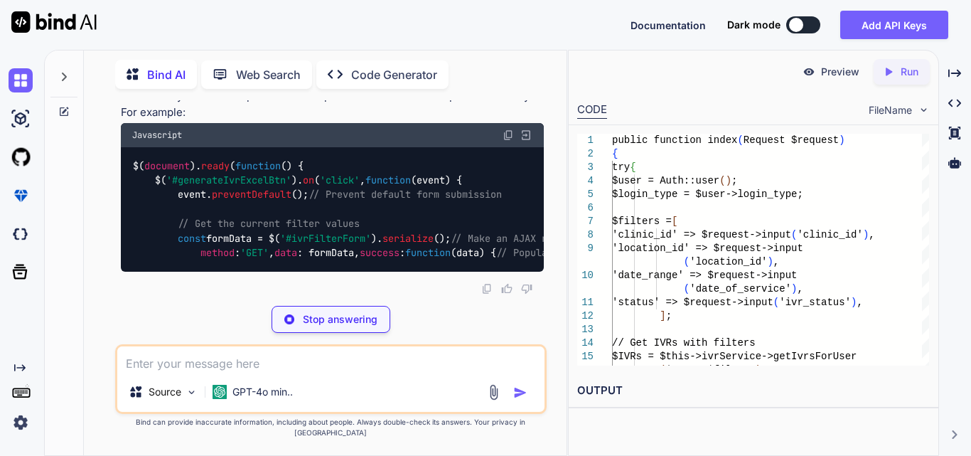
scroll to position [30214, 0]
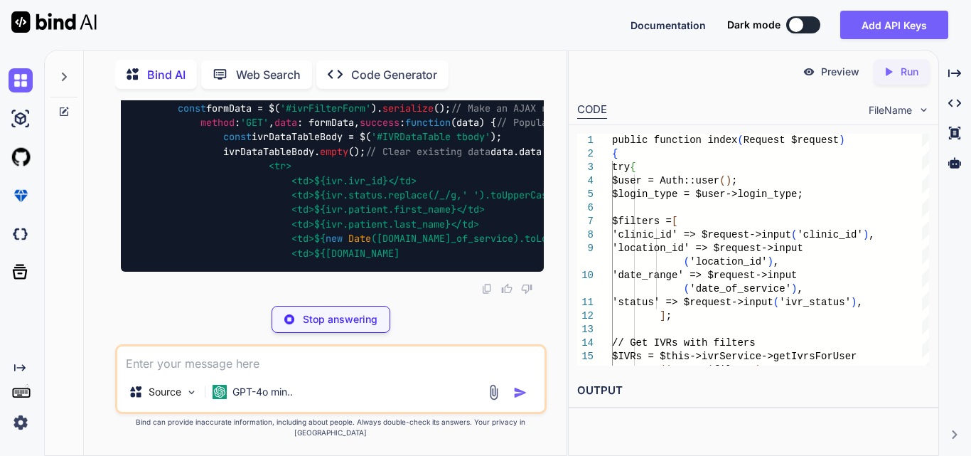
drag, startPoint x: 178, startPoint y: 219, endPoint x: 217, endPoint y: 299, distance: 89.0
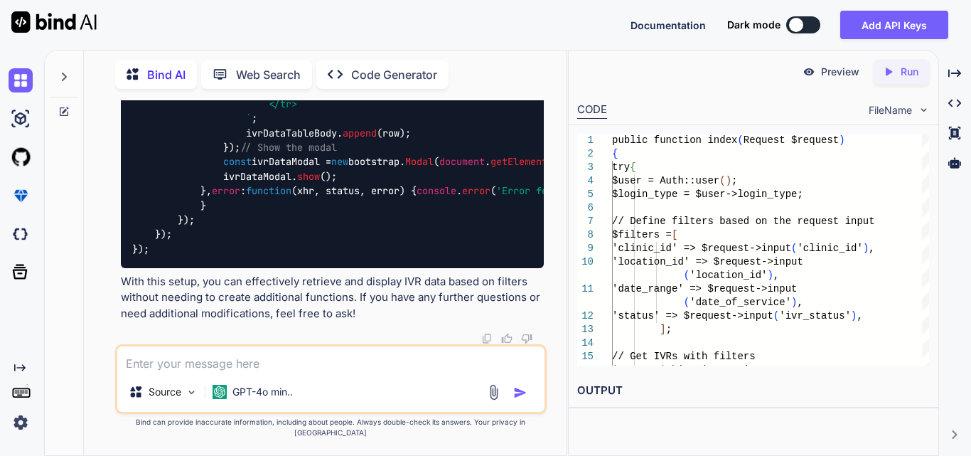
scroll to position [30428, 0]
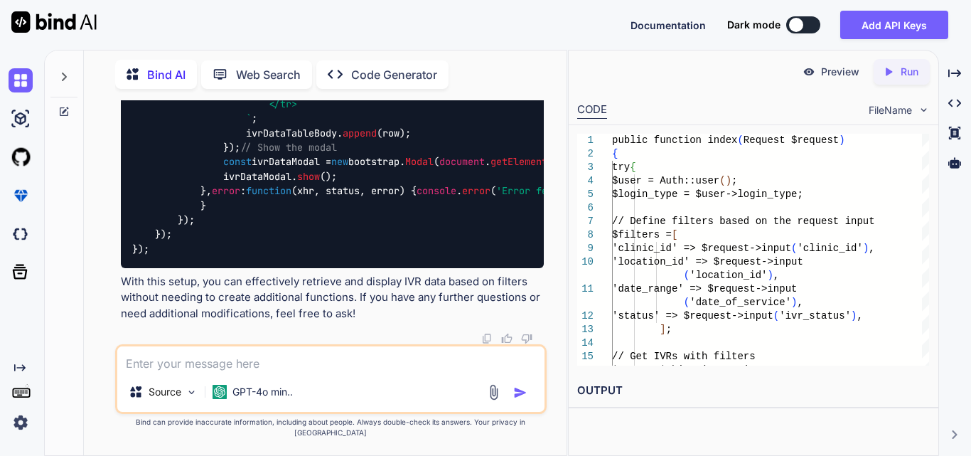
click at [314, 235] on div "$( document ). ready ( function ( ) { $( '#generateIvrExcelBtn' ). on ( 'click'…" at bounding box center [332, 61] width 423 height 414
drag, startPoint x: 294, startPoint y: 220, endPoint x: 379, endPoint y: 224, distance: 85.4
click at [354, 234] on div "$( document ). ready ( function ( ) { $( '#generateIvrExcelBtn' ). on ( 'click'…" at bounding box center [332, 61] width 423 height 414
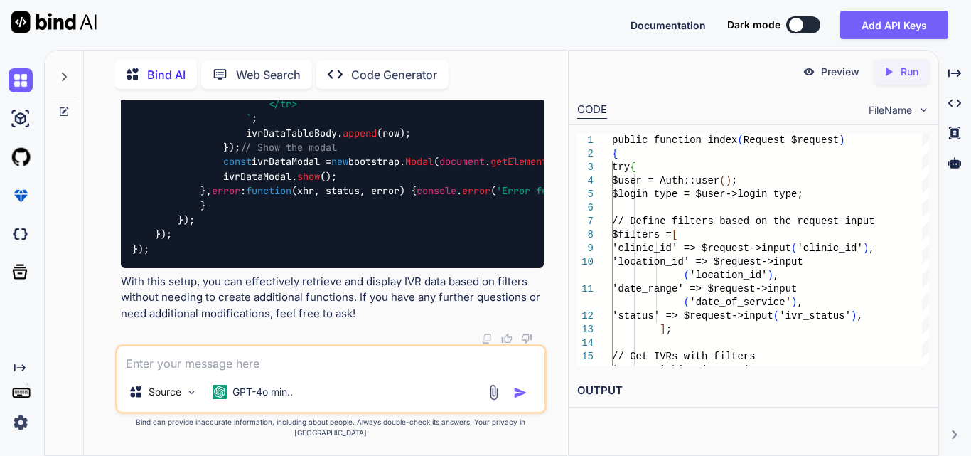
click at [406, 247] on code "$( document ). ready ( function ( ) { $( '#generateIvrExcelBtn' ). on ( 'click'…" at bounding box center [618, 61] width 972 height 392
drag, startPoint x: 237, startPoint y: 280, endPoint x: 433, endPoint y: 281, distance: 195.5
click at [338, 268] on div "$( document ). ready ( function ( ) { $( '#generateIvrExcelBtn' ). on ( 'click'…" at bounding box center [332, 61] width 423 height 414
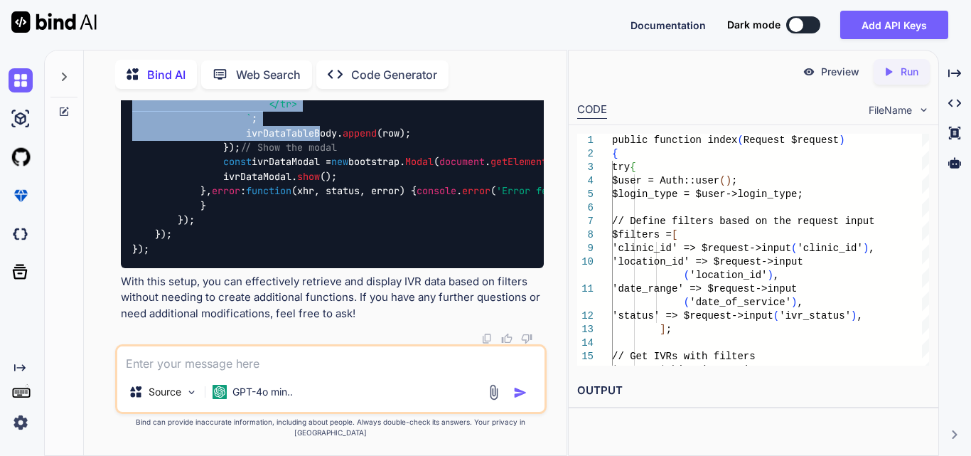
drag, startPoint x: 264, startPoint y: 149, endPoint x: 323, endPoint y: 271, distance: 135.7
click at [323, 257] on code "$( document ). ready ( function ( ) { $( '#generateIvrExcelBtn' ). on ( 'click'…" at bounding box center [618, 61] width 972 height 392
click at [350, 251] on div "$( document ). ready ( function ( ) { $( '#generateIvrExcelBtn' ). on ( 'click'…" at bounding box center [332, 61] width 423 height 414
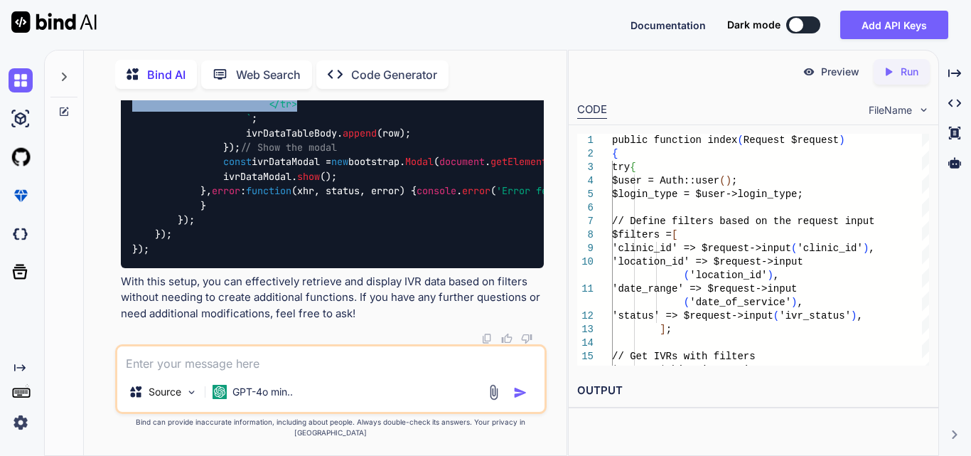
drag, startPoint x: 326, startPoint y: 244, endPoint x: 261, endPoint y: 145, distance: 119.1
click at [261, 145] on div "$( document ). ready ( function ( ) { $( '#generateIvrExcelBtn' ). on ( 'click'…" at bounding box center [332, 61] width 423 height 414
click at [323, 53] on span "${ivr.patient.first_name}" at bounding box center [385, 46] width 142 height 13
drag, startPoint x: 181, startPoint y: 226, endPoint x: 481, endPoint y: 226, distance: 300.6
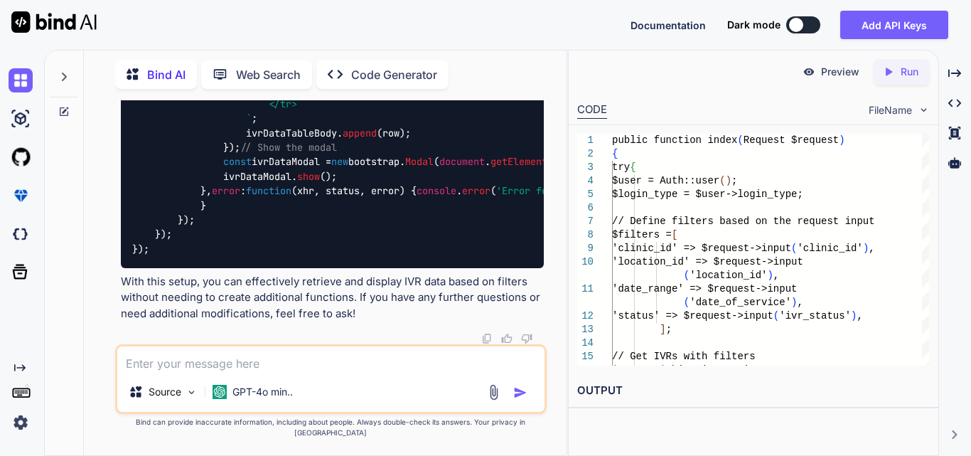
click at [481, 226] on div "$( document ). ready ( function ( ) { $( '#generateIvrExcelBtn' ). on ( 'click'…" at bounding box center [332, 61] width 423 height 414
drag, startPoint x: 195, startPoint y: 225, endPoint x: 458, endPoint y: 224, distance: 263.7
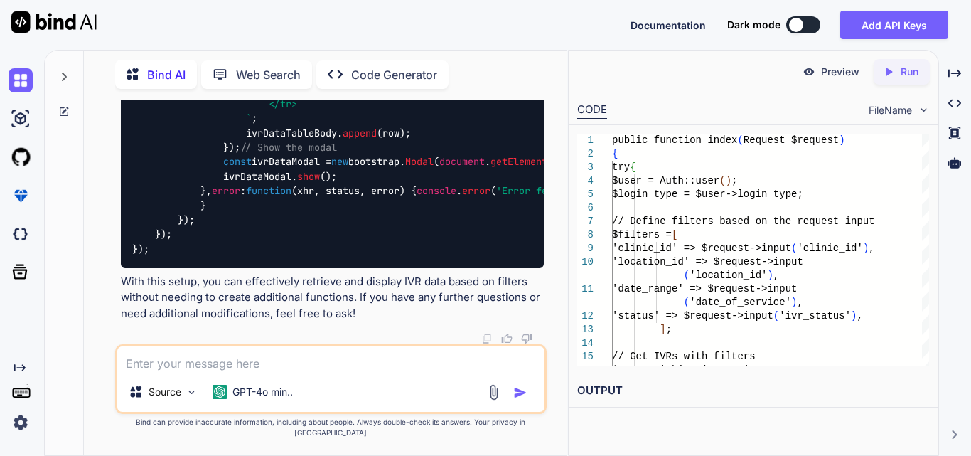
click at [458, 224] on code "$( document ). ready ( function ( ) { $( '#generateIvrExcelBtn' ). on ( 'click'…" at bounding box center [618, 61] width 972 height 392
click at [462, 223] on code "$( document ). ready ( function ( ) { $( '#generateIvrExcelBtn' ). on ( 'click'…" at bounding box center [618, 61] width 972 height 392
drag, startPoint x: 224, startPoint y: 222, endPoint x: 432, endPoint y: 234, distance: 208.6
click at [432, 234] on div "$( document ). ready ( function ( ) { $( '#generateIvrExcelBtn' ). on ( 'click'…" at bounding box center [332, 61] width 423 height 414
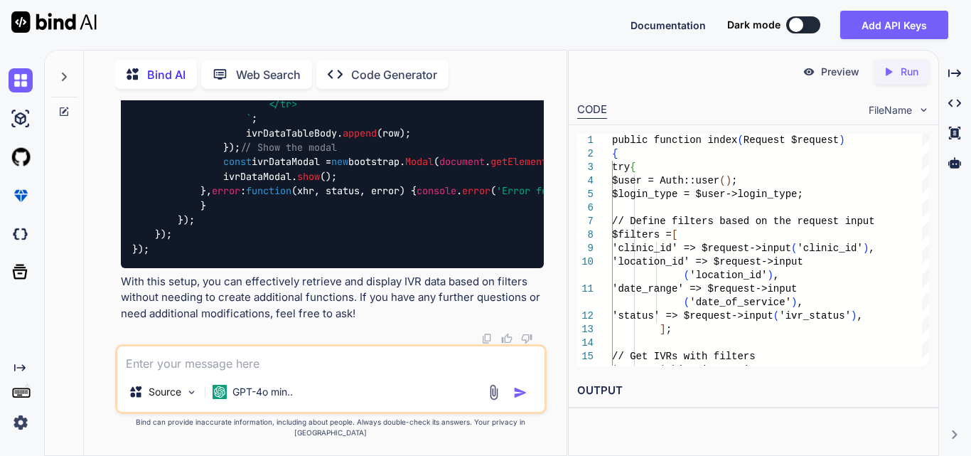
scroll to position [31278, 0]
drag, startPoint x: 218, startPoint y: 213, endPoint x: 407, endPoint y: 256, distance: 193.3
click at [407, 256] on div "$( document ). ready ( function ( ) { $( '#generateIvrExcelBtn' ). on ( 'click'…" at bounding box center [332, 61] width 423 height 414
click at [407, 257] on div "$( document ). ready ( function ( ) { $( '#generateIvrExcelBtn' ). on ( 'click'…" at bounding box center [332, 61] width 423 height 414
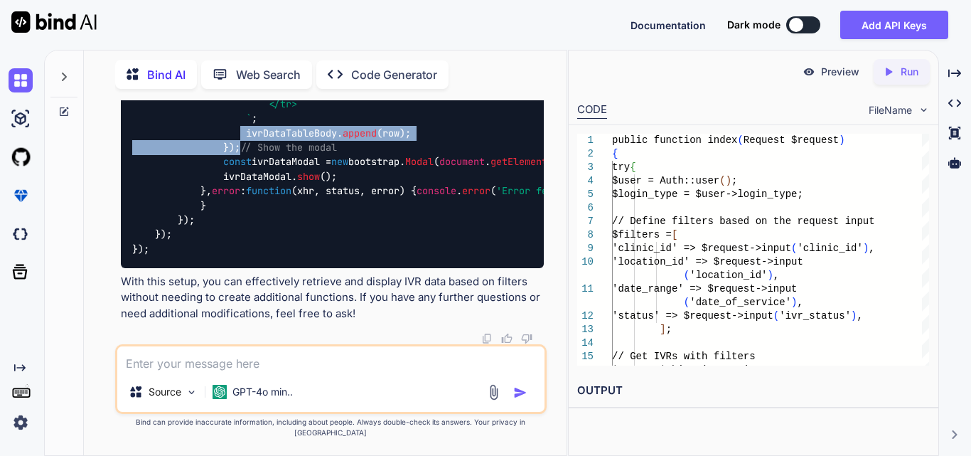
drag, startPoint x: 244, startPoint y: 198, endPoint x: 435, endPoint y: 212, distance: 191.0
click at [435, 212] on div "$( document ). ready ( function ( ) { $( '#generateIvrExcelBtn' ). on ( 'click'…" at bounding box center [332, 61] width 423 height 414
click at [438, 196] on div "$( document ). ready ( function ( ) { $( '#generateIvrExcelBtn' ). on ( 'click'…" at bounding box center [332, 61] width 423 height 414
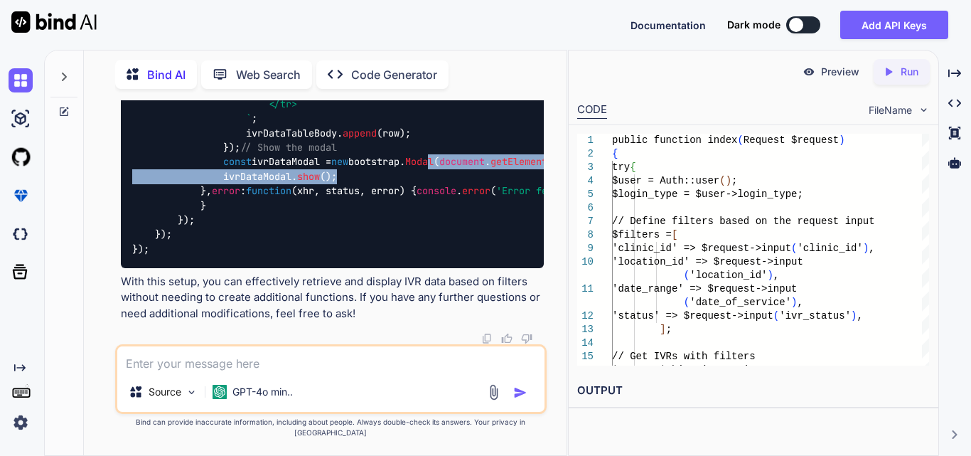
drag, startPoint x: 453, startPoint y: 259, endPoint x: 522, endPoint y: 269, distance: 68.9
click at [522, 268] on div "$( document ). ready ( function ( ) { $( '#generateIvrExcelBtn' ). on ( 'click'…" at bounding box center [332, 61] width 423 height 414
click at [372, 268] on div "$( document ). ready ( function ( ) { $( '#generateIvrExcelBtn' ). on ( 'click'…" at bounding box center [332, 61] width 423 height 414
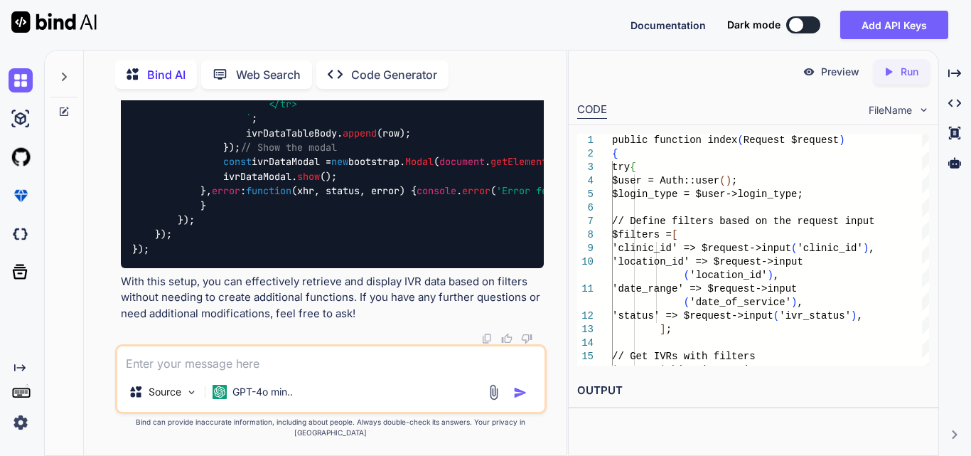
scroll to position [31207, 0]
drag, startPoint x: 237, startPoint y: 205, endPoint x: 433, endPoint y: 213, distance: 195.6
click at [404, 250] on div "$( document ). ready ( function ( ) { $( '#generateIvrExcelBtn' ). on ( 'click'…" at bounding box center [332, 61] width 423 height 414
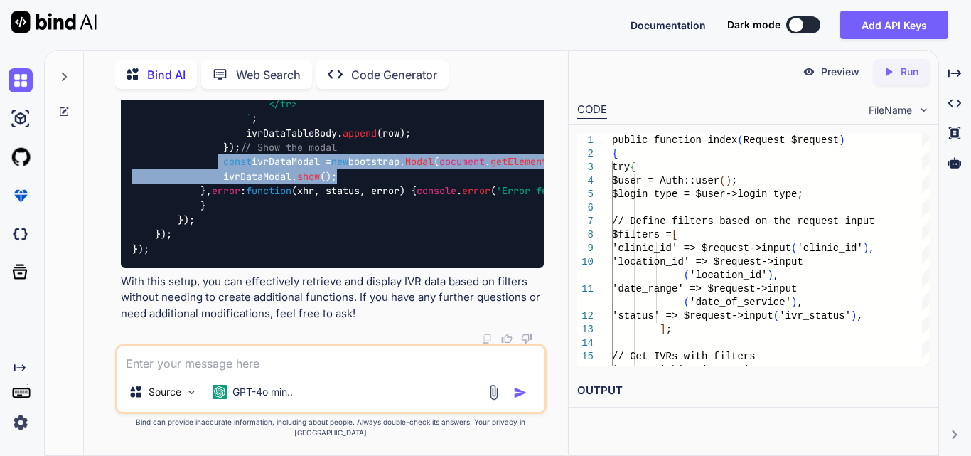
drag, startPoint x: 222, startPoint y: 187, endPoint x: 351, endPoint y: 206, distance: 130.8
click at [351, 206] on div "$( document ). ready ( function ( ) { $( '#generateIvrExcelBtn' ). on ( 'click'…" at bounding box center [332, 61] width 423 height 414
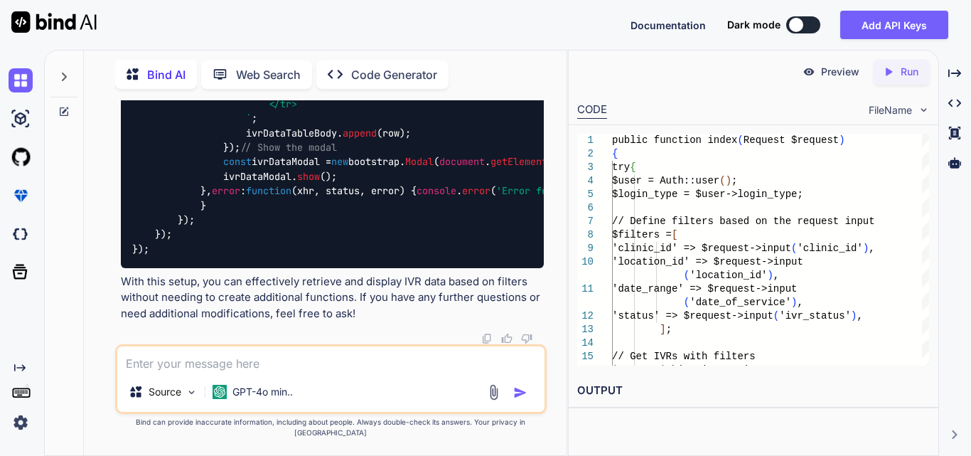
scroll to position [31064, 0]
drag, startPoint x: 148, startPoint y: 237, endPoint x: 313, endPoint y: 279, distance: 170.0
click at [313, 257] on code "$( document ). ready ( function ( ) { $( '#generateIvrExcelBtn' ). on ( 'click'…" at bounding box center [618, 61] width 972 height 392
click at [367, 268] on div "$( document ). ready ( function ( ) { $( '#generateIvrExcelBtn' ). on ( 'click'…" at bounding box center [332, 61] width 423 height 414
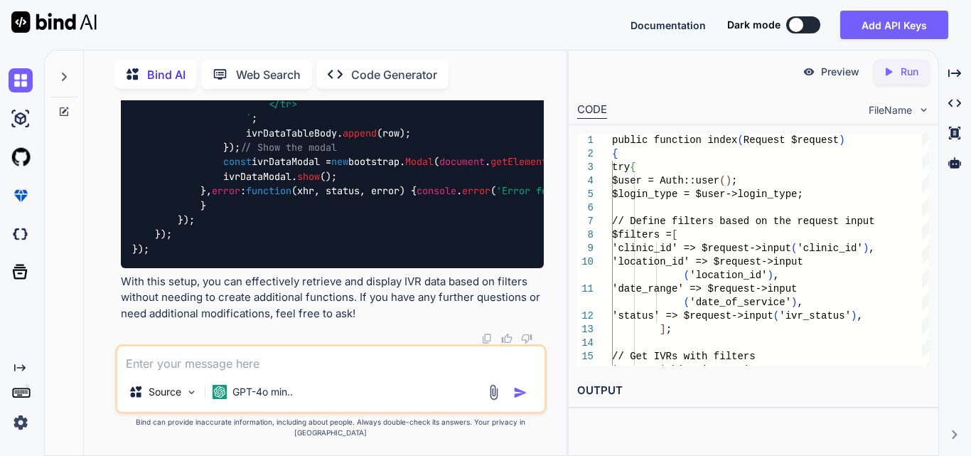
drag, startPoint x: 173, startPoint y: 291, endPoint x: 456, endPoint y: 298, distance: 283.0
click at [456, 257] on code "$( document ). ready ( function ( ) { $( '#generateIvrExcelBtn' ). on ( 'click'…" at bounding box center [618, 61] width 972 height 392
click at [478, 268] on div "$( document ). ready ( function ( ) { $( '#generateIvrExcelBtn' ). on ( 'click'…" at bounding box center [332, 61] width 423 height 414
drag, startPoint x: 296, startPoint y: 140, endPoint x: 405, endPoint y: 153, distance: 110.2
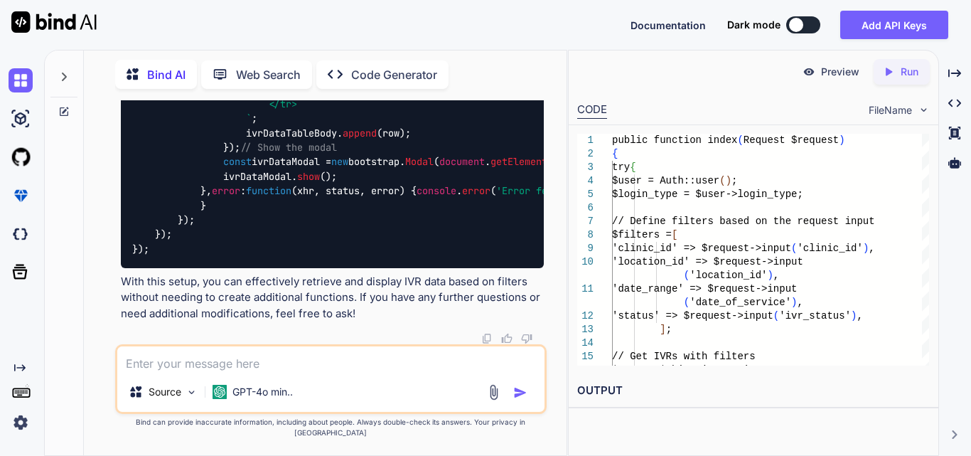
click at [405, 153] on div "$( document ). ready ( function ( ) { $( '#generateIvrExcelBtn' ). on ( 'click'…" at bounding box center [332, 61] width 423 height 414
click at [291, 257] on code "$( document ). ready ( function ( ) { $( '#generateIvrExcelBtn' ). on ( 'click'…" at bounding box center [618, 61] width 972 height 392
drag, startPoint x: 176, startPoint y: 175, endPoint x: 228, endPoint y: 262, distance: 101.4
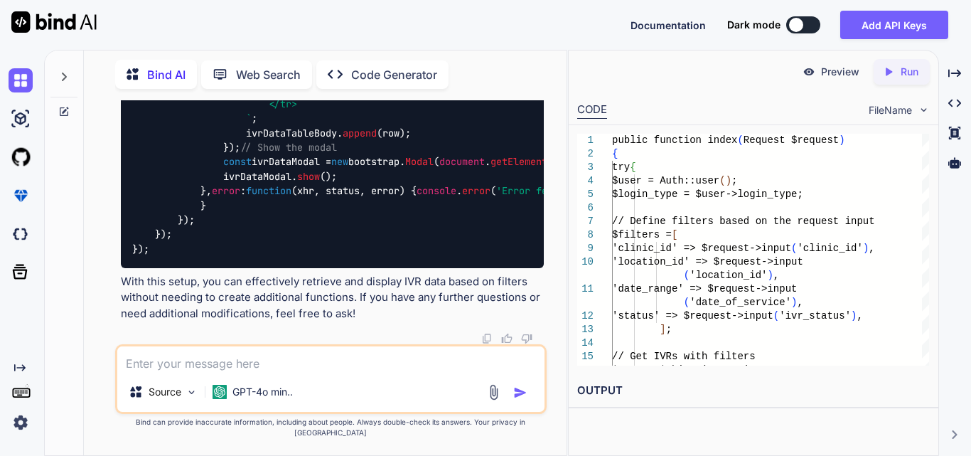
drag, startPoint x: 171, startPoint y: 249, endPoint x: 206, endPoint y: 326, distance: 84.3
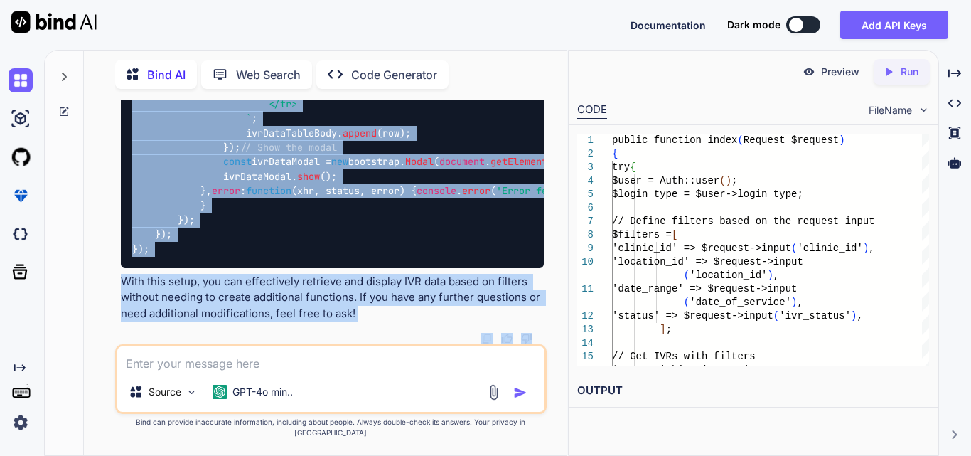
scroll to position [28464, 0]
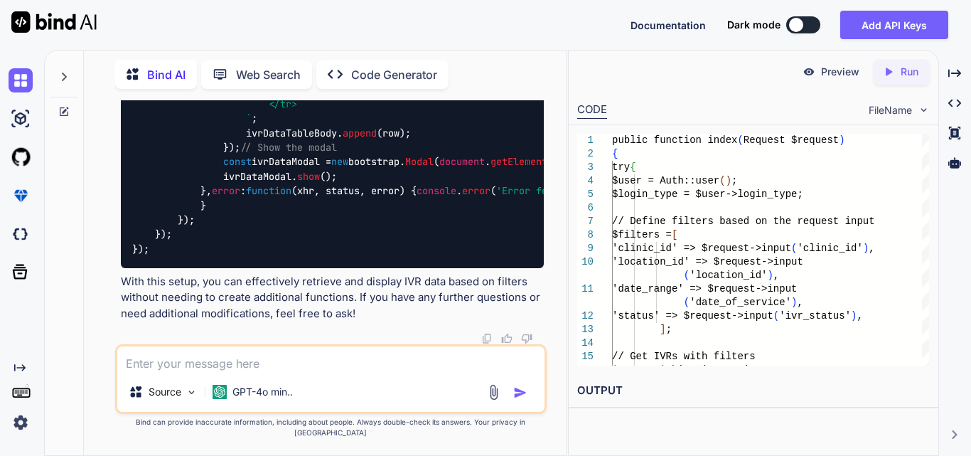
drag, startPoint x: 170, startPoint y: 221, endPoint x: 128, endPoint y: 154, distance: 79.5
copy code "<!-- Modal for displaying IVR data --> < div class = "modal fade" id = "ivrData…"
click at [275, 372] on textarea at bounding box center [330, 359] width 427 height 26
paste textarea "<!-- Modal for displaying IVR data --> <div class="modal fade" id="ivrDataModal…"
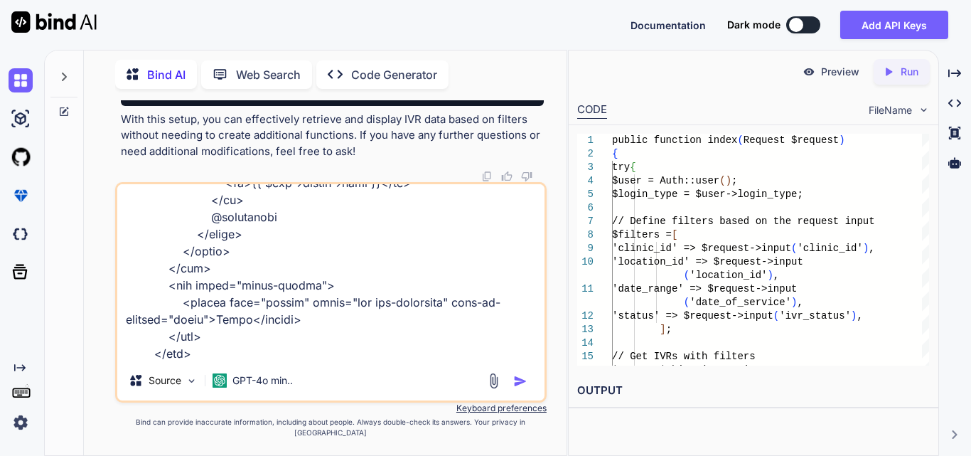
scroll to position [598, 0]
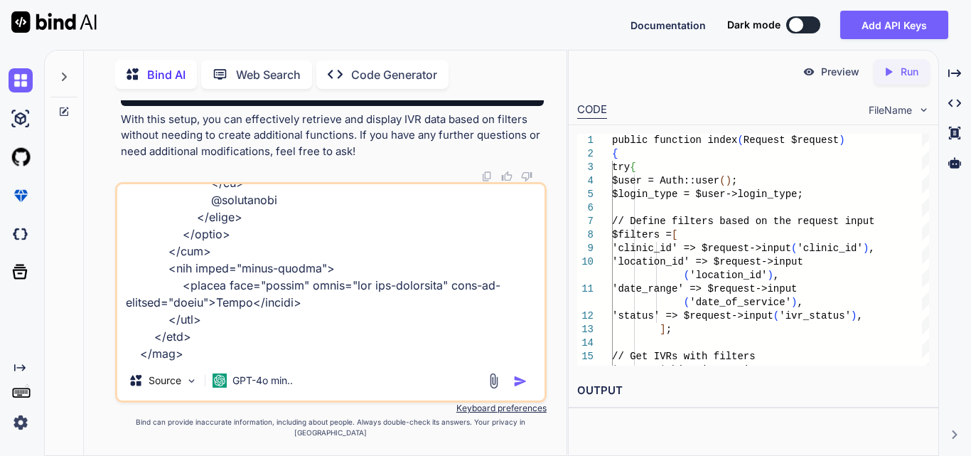
type textarea "<!-- Modal for displaying IVR data --> <div class="modal fade" id="ivrDataModal…"
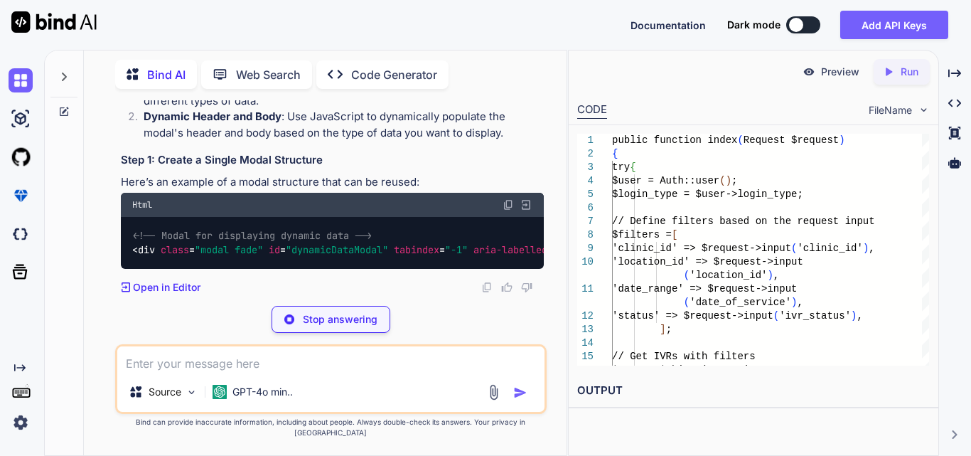
scroll to position [32288, 0]
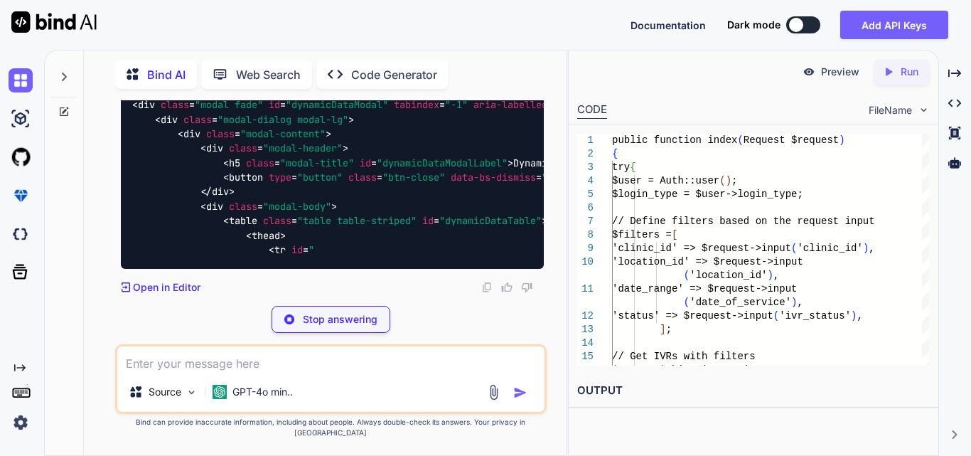
click at [348, 111] on span ""dynamicDataModal"" at bounding box center [337, 104] width 102 height 13
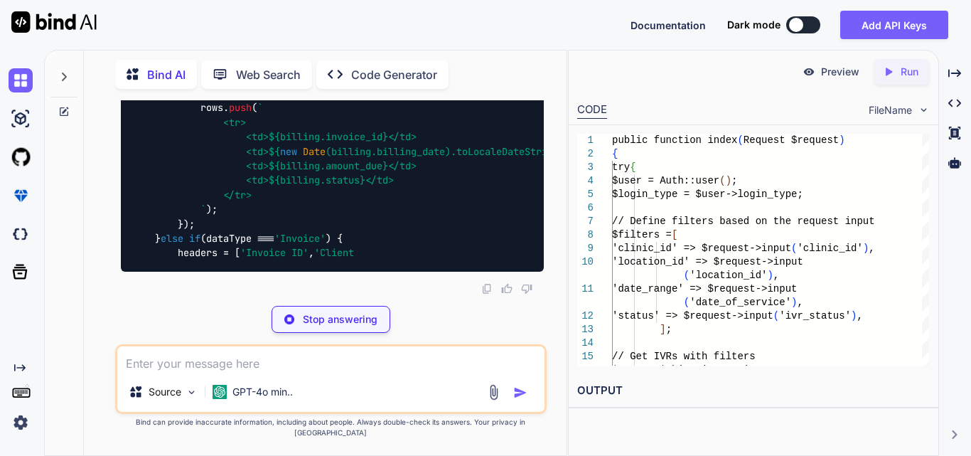
scroll to position [33555, 0]
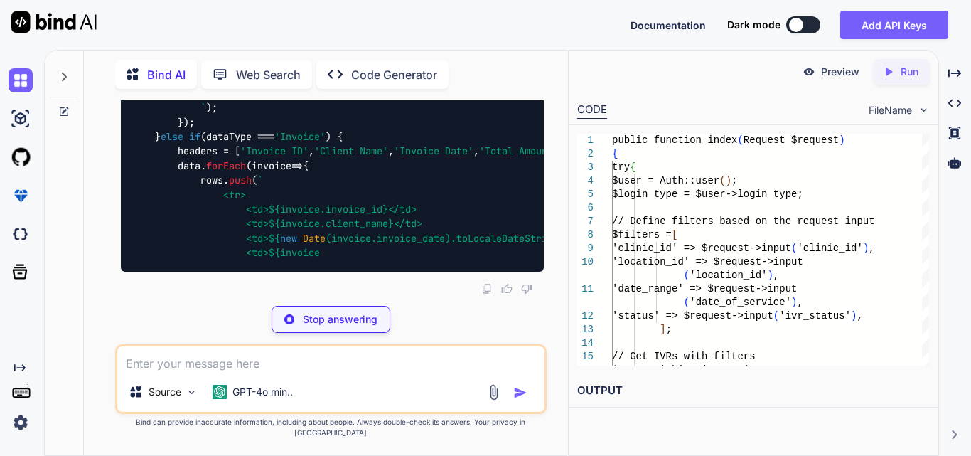
click at [246, 370] on textarea at bounding box center [330, 359] width 427 height 26
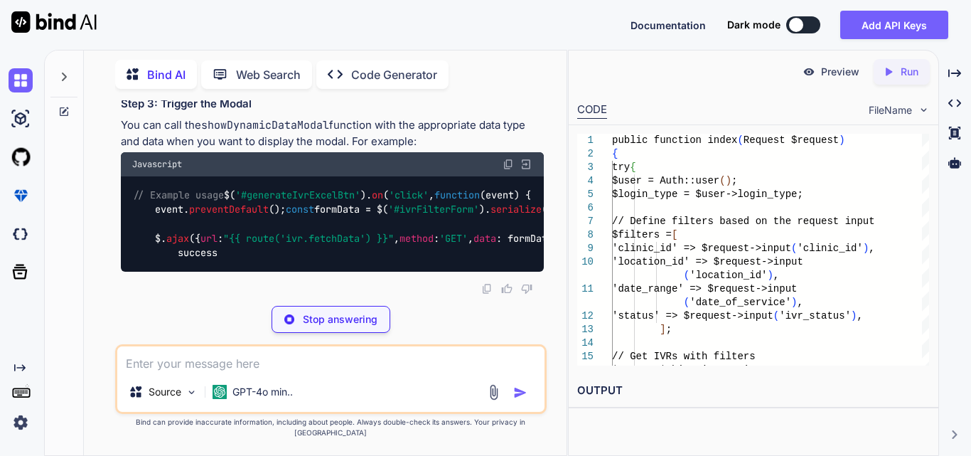
scroll to position [32774, 0]
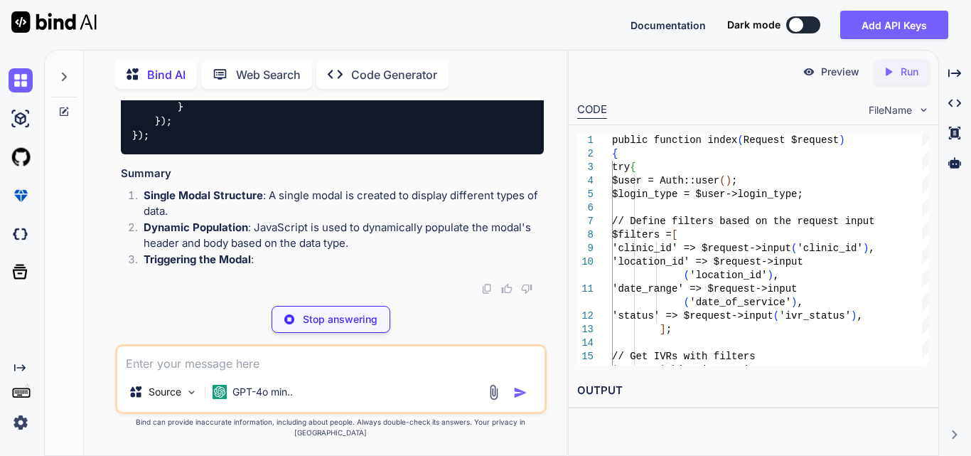
click at [283, 372] on textarea at bounding box center [330, 359] width 427 height 26
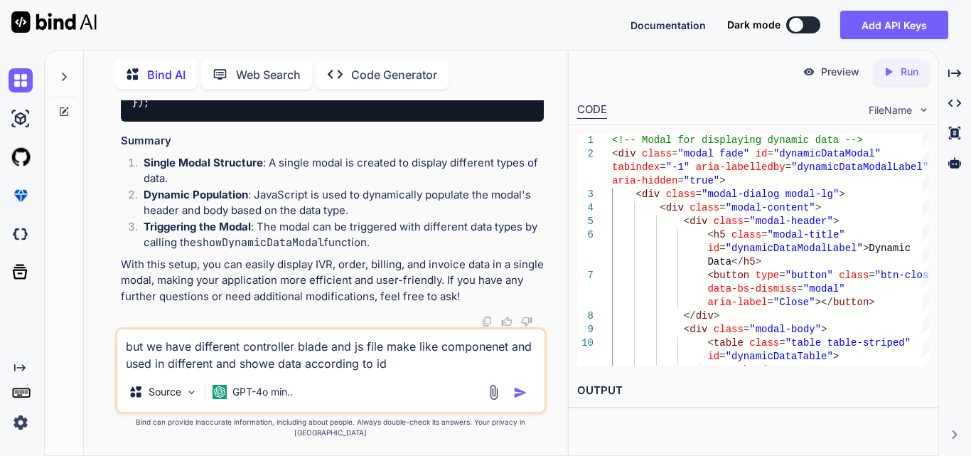
type textarea "but we have different controller blade and js file make like componenet and use…"
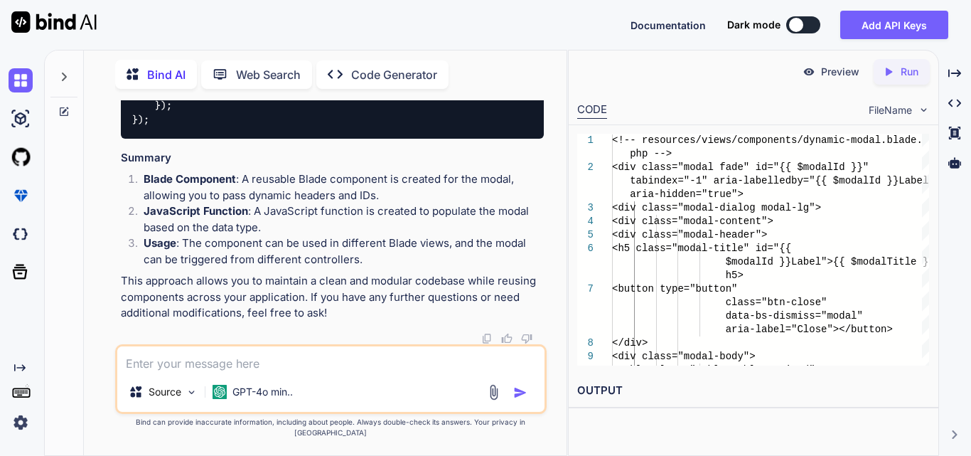
scroll to position [36318, 0]
drag, startPoint x: 190, startPoint y: 235, endPoint x: 150, endPoint y: 204, distance: 50.2
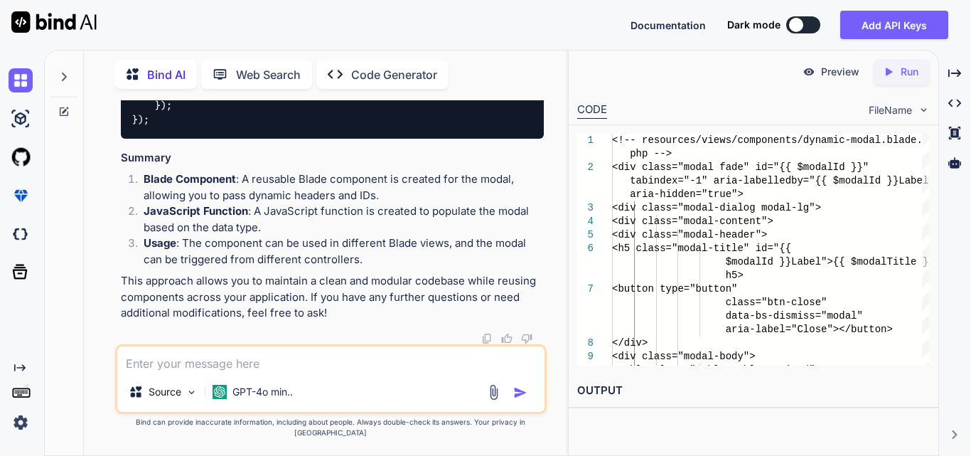
drag, startPoint x: 212, startPoint y: 267, endPoint x: 156, endPoint y: 247, distance: 58.9
drag, startPoint x: 115, startPoint y: 166, endPoint x: 413, endPoint y: 205, distance: 300.4
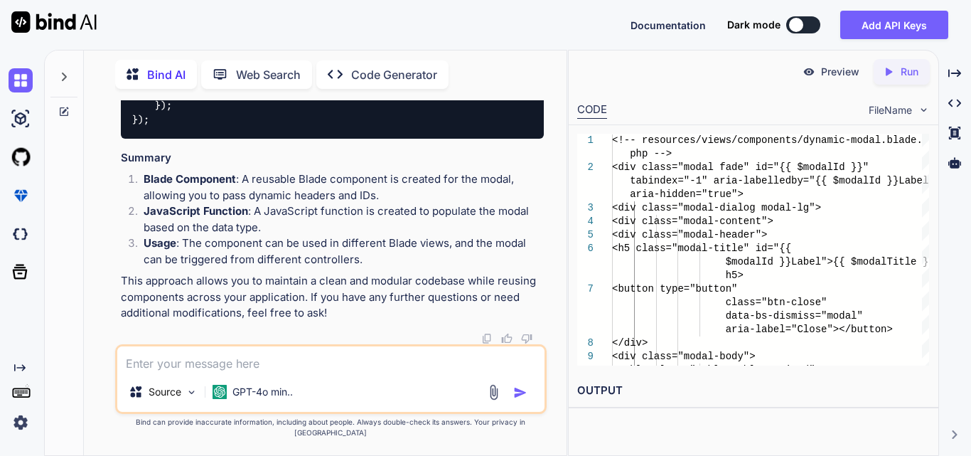
click at [413, 205] on div "You Bind AI To handle the date range filtering in your getIvrsForUser method, y…" at bounding box center [330, 277] width 431 height 355
click at [349, 139] on div "$( '#generateIvrExcelBtn' ). on ( 'click' , function ( event ) { event. prevent…" at bounding box center [332, 69] width 423 height 139
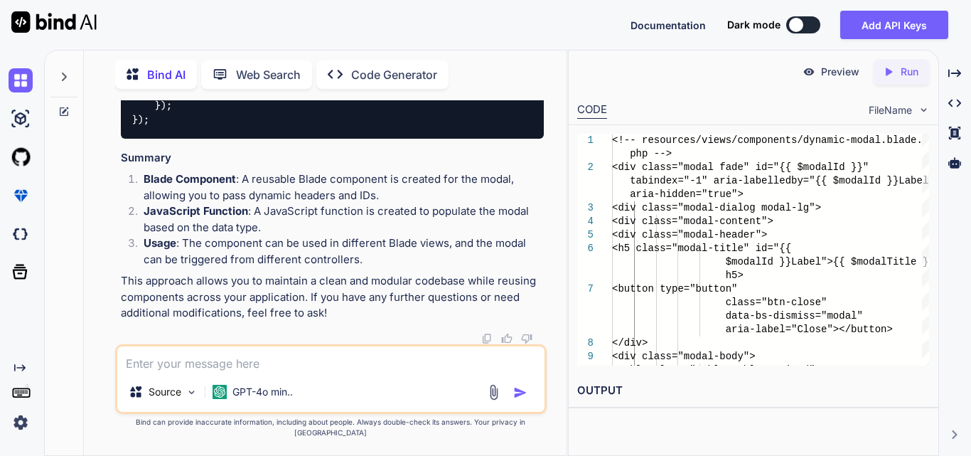
click at [814, 68] on span "'dynamicDataModal'" at bounding box center [865, 61] width 102 height 13
drag, startPoint x: 446, startPoint y: 305, endPoint x: 527, endPoint y: 309, distance: 81.1
click at [527, 127] on code "$( '#generateIvrExcelBtn' ). on ( 'click' , function ( event ) { event. prevent…" at bounding box center [578, 69] width 893 height 116
click at [695, 68] on span "showDynamicDataModal" at bounding box center [752, 61] width 114 height 13
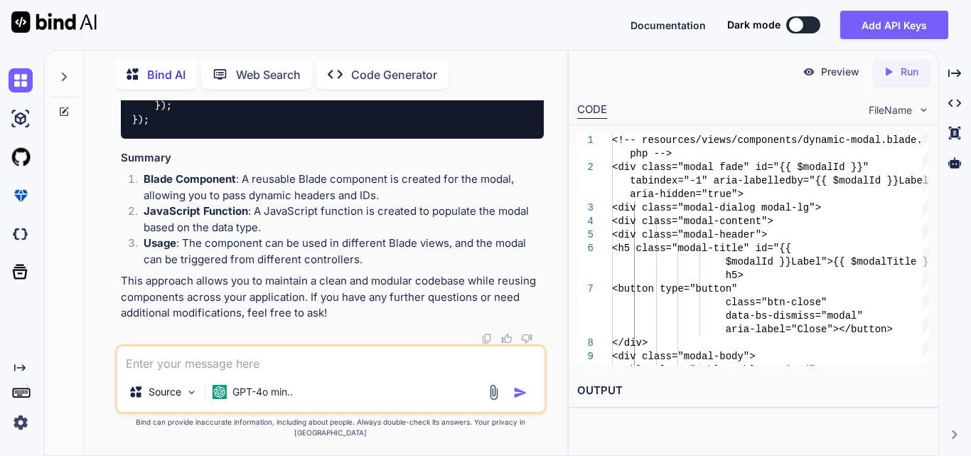
scroll to position [35673, 0]
drag, startPoint x: 439, startPoint y: 260, endPoint x: 306, endPoint y: 262, distance: 133.6
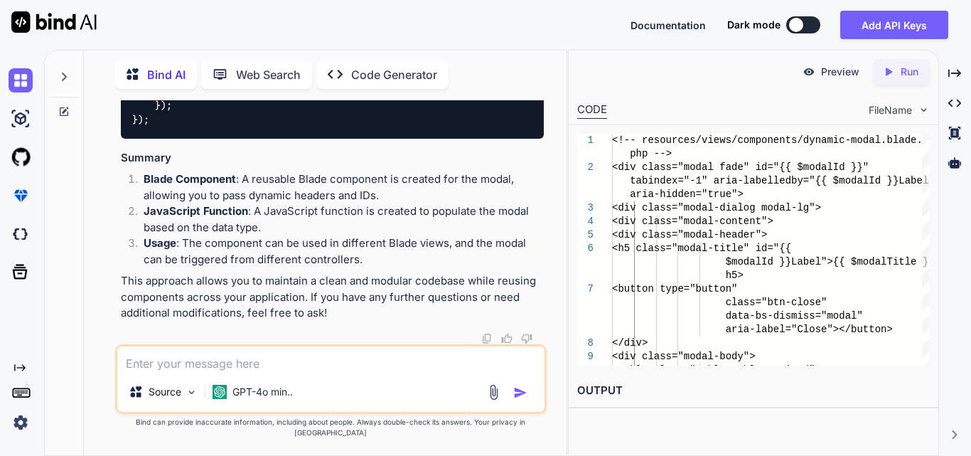
drag, startPoint x: 184, startPoint y: 258, endPoint x: 445, endPoint y: 264, distance: 260.9
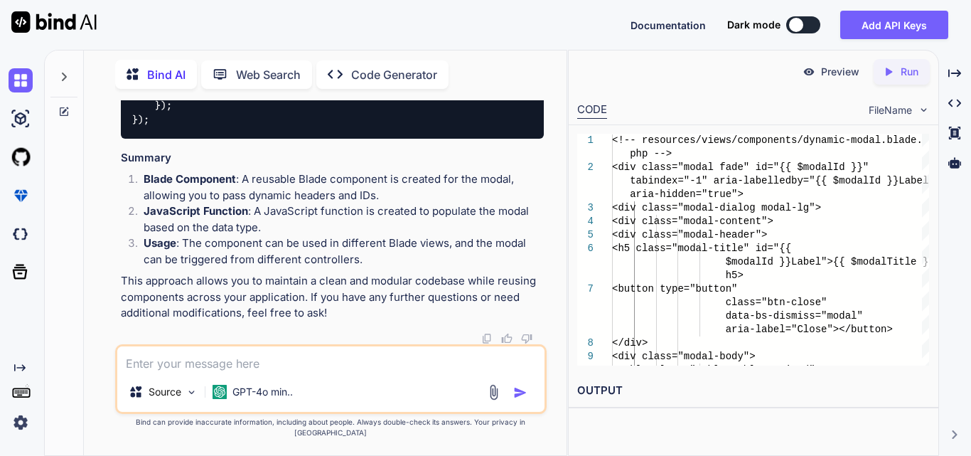
drag, startPoint x: 255, startPoint y: 204, endPoint x: 310, endPoint y: 246, distance: 68.9
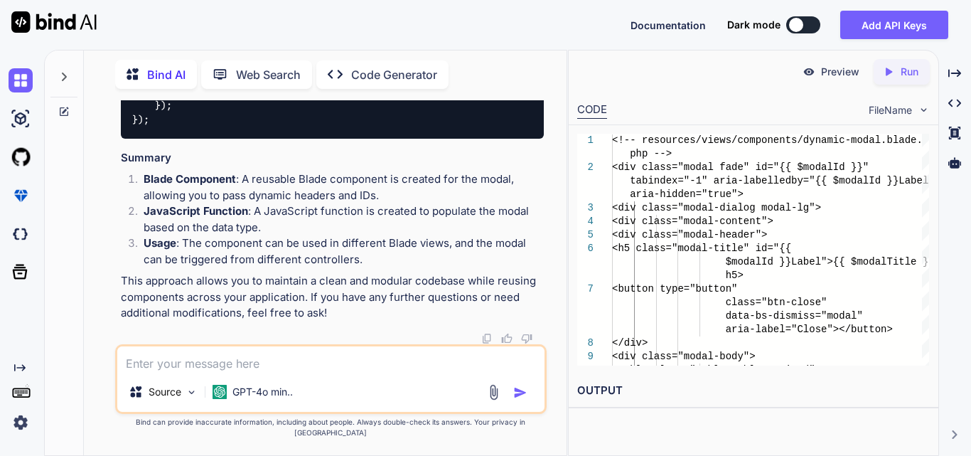
scroll to position [34820, 0]
drag, startPoint x: 289, startPoint y: 226, endPoint x: 429, endPoint y: 242, distance: 141.7
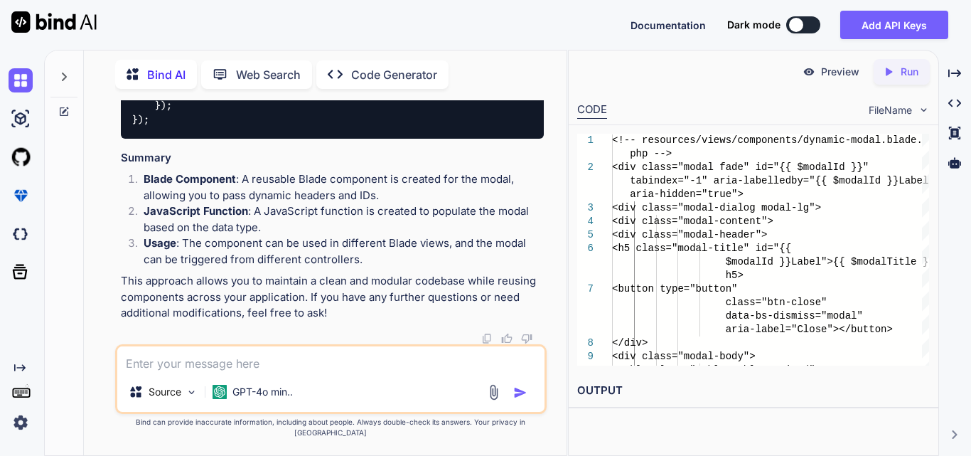
drag, startPoint x: 163, startPoint y: 210, endPoint x: 438, endPoint y: 253, distance: 277.7
click at [221, 372] on textarea at bounding box center [330, 359] width 427 height 26
paste textarea "$('#generateIvrExcelBtn').on('click',function(event){ });"
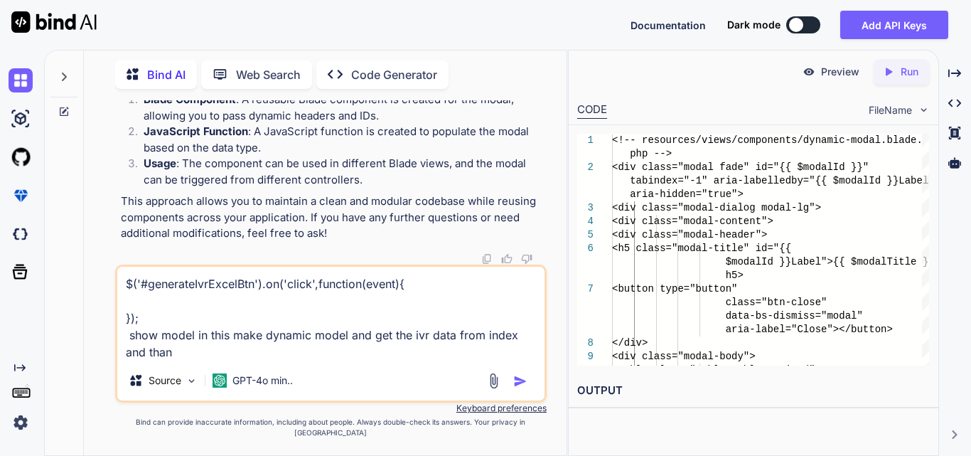
type textarea "$('#generateIvrExcelBtn').on('click',function(event){ }); show model in this ma…"
drag, startPoint x: 184, startPoint y: 365, endPoint x: 121, endPoint y: 263, distance: 119.7
click at [121, 263] on div "You Bind AI To handle the date range filtering in your getIvrsForUser method, y…" at bounding box center [330, 277] width 431 height 355
click at [190, 360] on textarea "$('#generateIvrExcelBtn').on('click',function(event){ }); show model in this ma…" at bounding box center [330, 314] width 427 height 94
drag, startPoint x: 185, startPoint y: 367, endPoint x: 106, endPoint y: 297, distance: 105.8
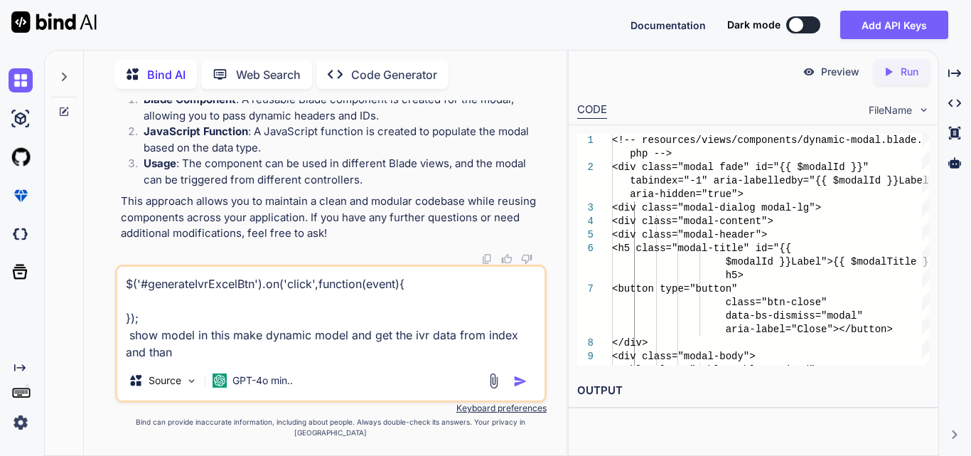
click at [106, 297] on div "You Bind AI To handle the date range filtering in your getIvrsForUser method, y…" at bounding box center [330, 277] width 471 height 355
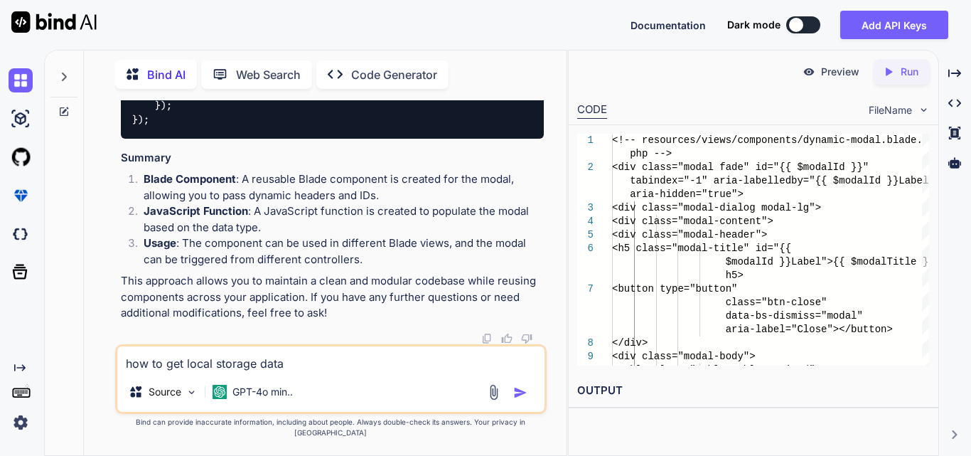
type textarea "how to get local storage data"
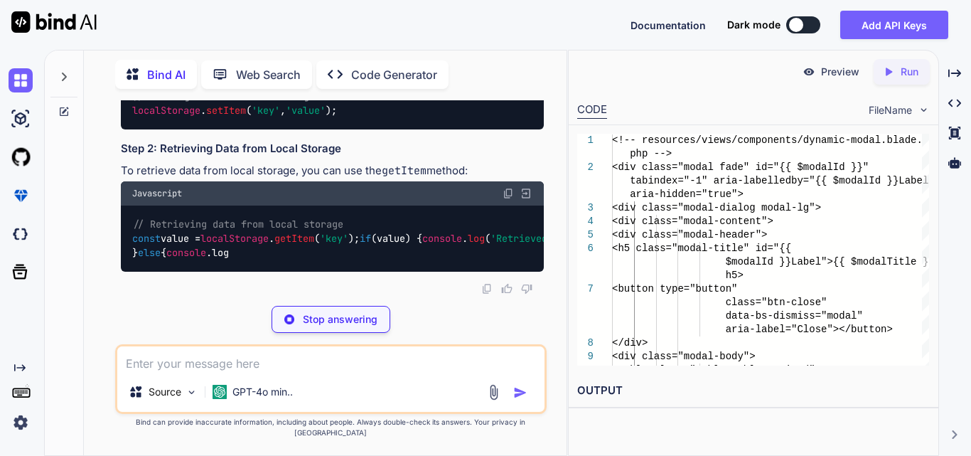
scroll to position [37458, 0]
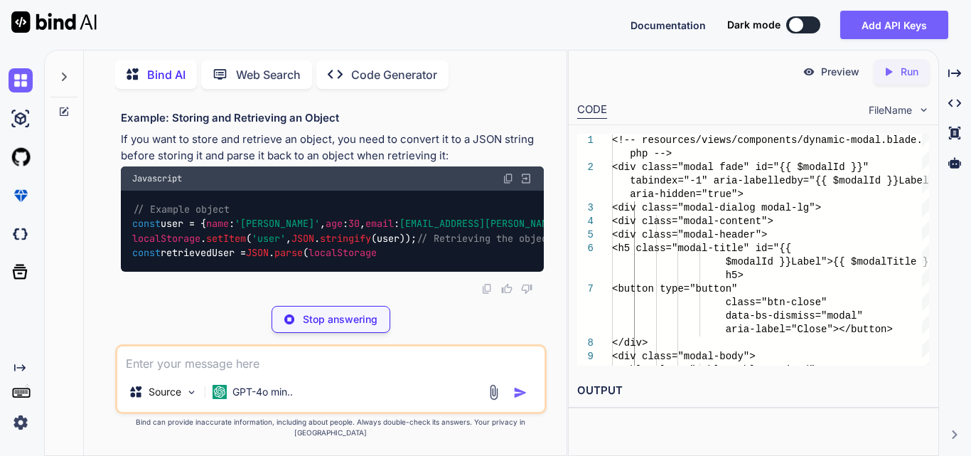
drag, startPoint x: 214, startPoint y: 197, endPoint x: 375, endPoint y: 215, distance: 161.6
click at [375, 99] on div "// Retrieving data from local storage const value = localStorage . getItem ( 'k…" at bounding box center [332, 58] width 423 height 81
click at [389, 99] on div "// Retrieving data from local storage const value = localStorage . getItem ( 'k…" at bounding box center [332, 58] width 423 height 81
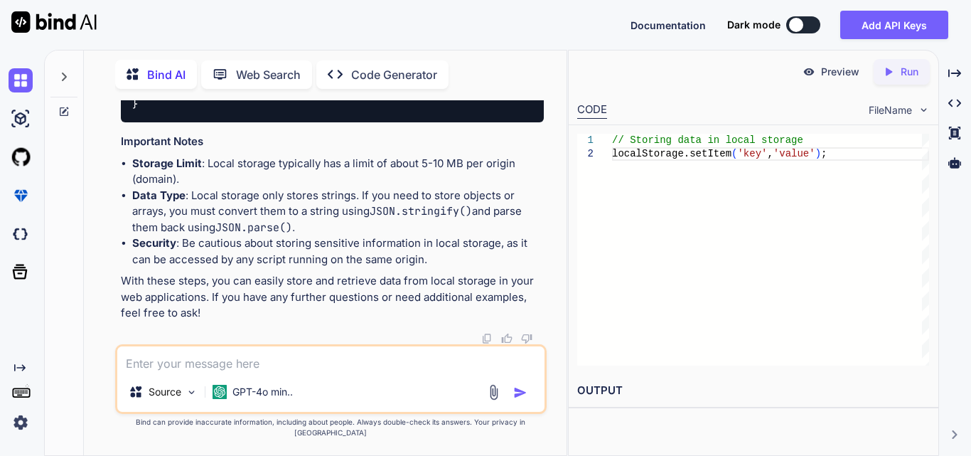
scroll to position [37742, 0]
drag, startPoint x: 138, startPoint y: 253, endPoint x: 456, endPoint y: 243, distance: 318.6
click at [456, 122] on div "// Example object const user = { name : '[PERSON_NAME]' , age : [DEMOGRAPHIC_DA…" at bounding box center [332, 67] width 423 height 109
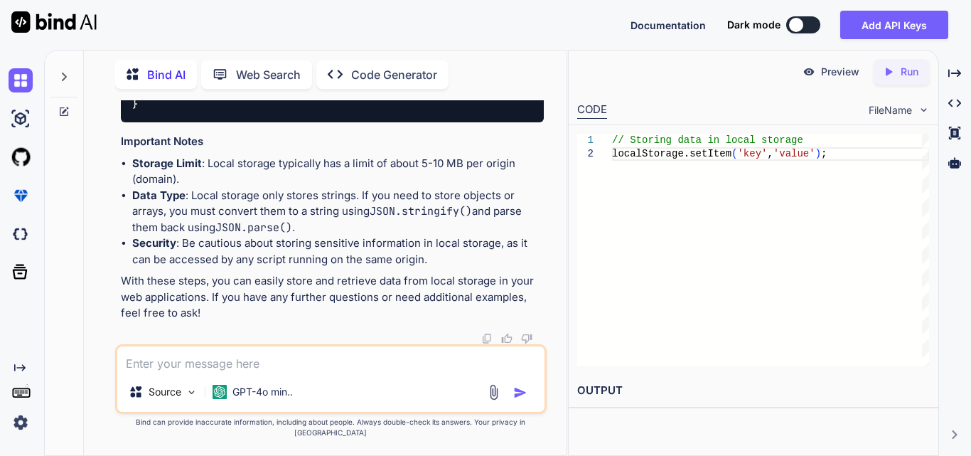
click at [215, 372] on textarea at bounding box center [330, 359] width 427 height 26
paste textarea "$('#ivrFilterForm').on('submit', function (event) { event.preventDefault(); // …"
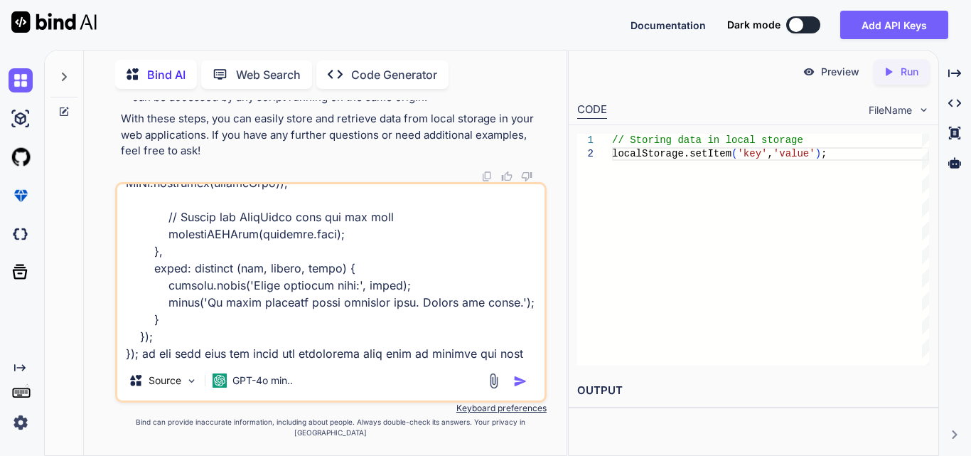
scroll to position [530, 0]
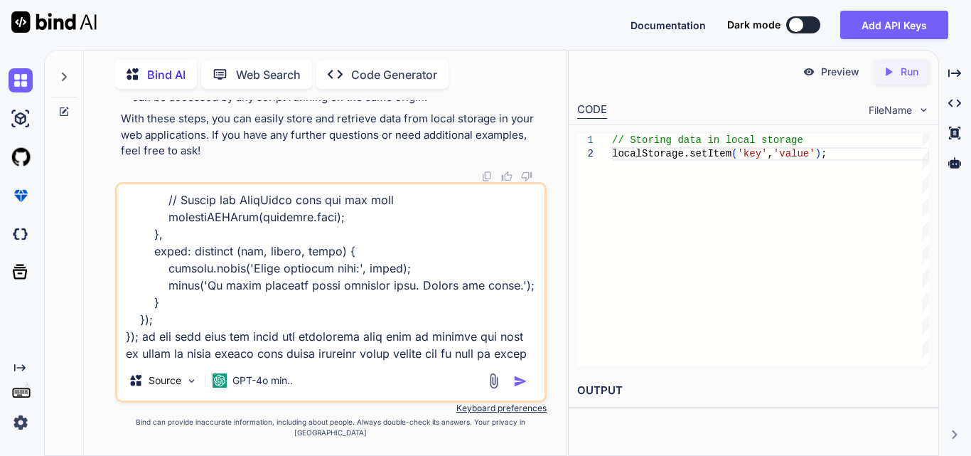
click at [452, 360] on textarea at bounding box center [330, 272] width 427 height 176
paste textarea "public function index(Request $request) { try { $user = Auth::user(); $login_ty…"
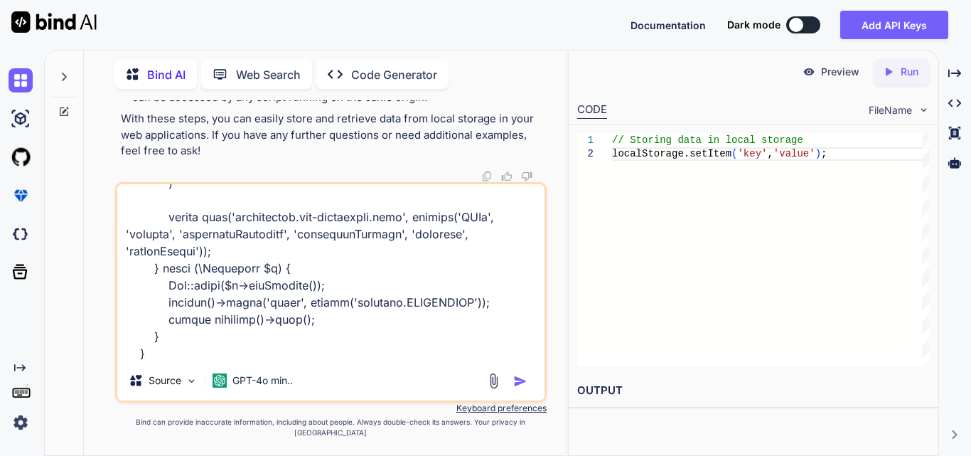
paste textarea "<button id="generateIvrExcelBtn" class="btn filterExcelBtn ms-2"> <svg xmlns="[…"
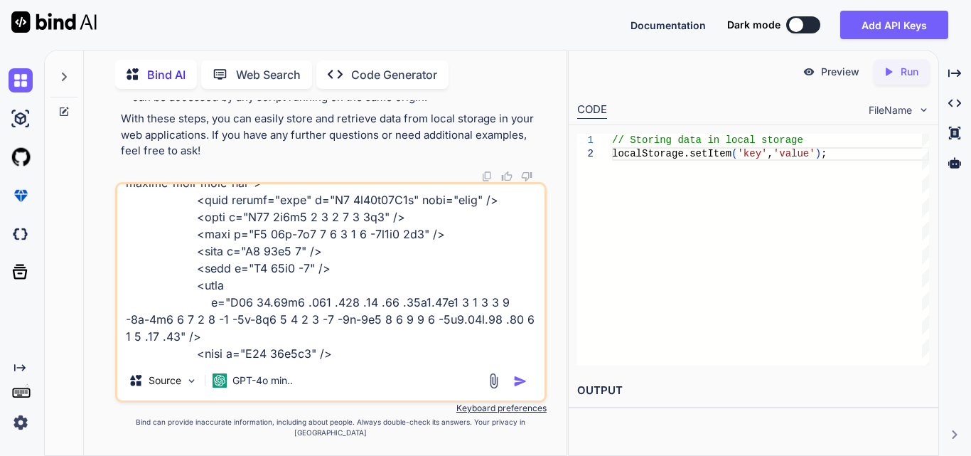
type textarea "$('#ivrFilterForm').on('submit', function (event) { event.preventDefault(); // …"
click at [522, 388] on img "button" at bounding box center [520, 381] width 14 height 14
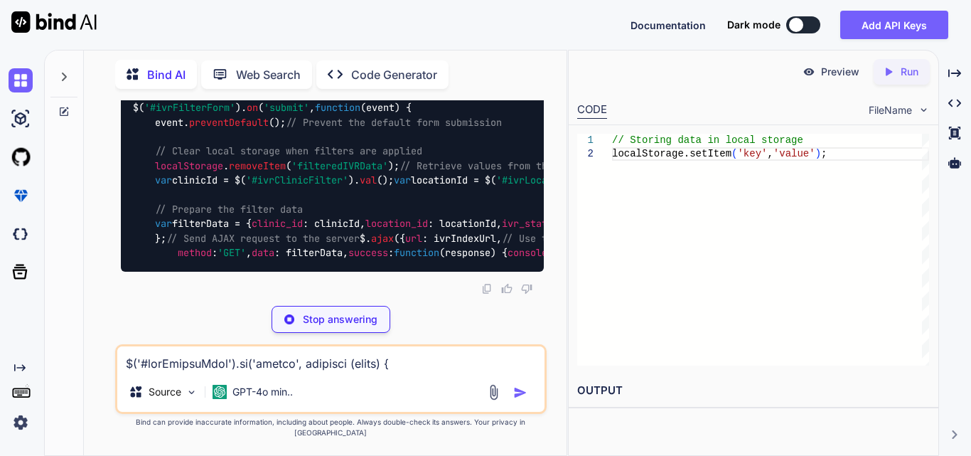
scroll to position [39218, 0]
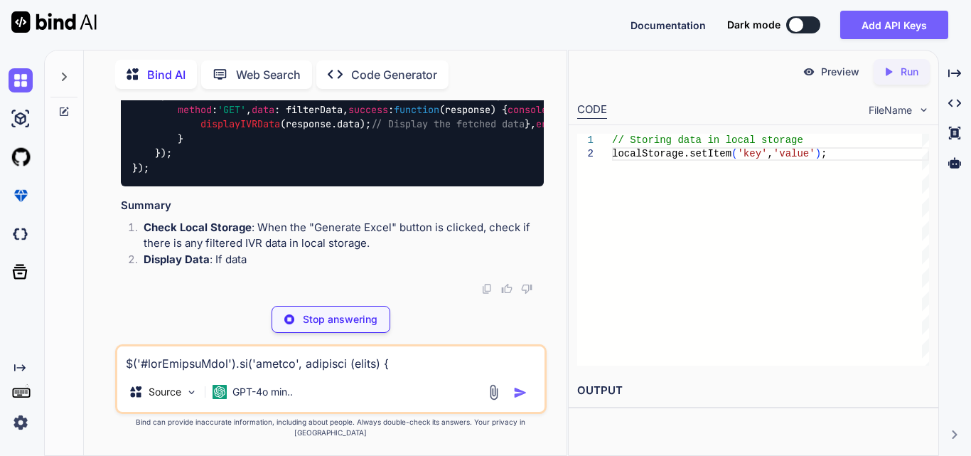
drag, startPoint x: 154, startPoint y: 193, endPoint x: 440, endPoint y: 192, distance: 286.4
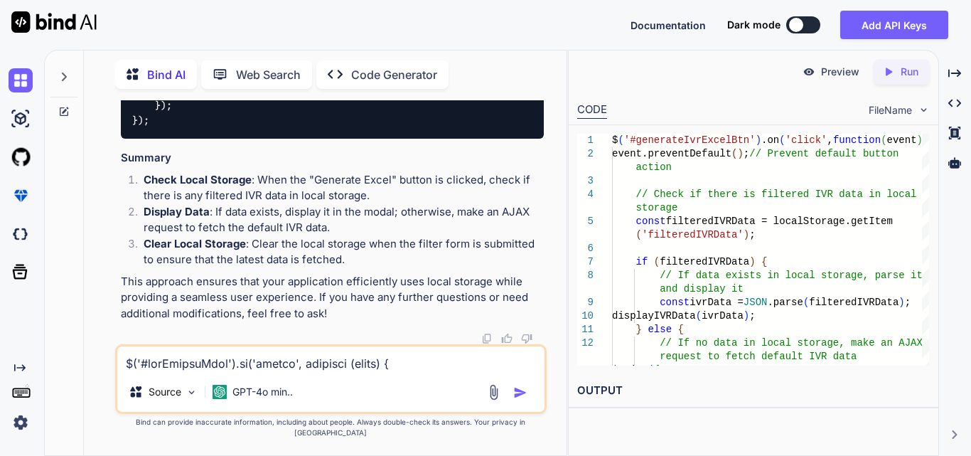
scroll to position [34953, 0]
drag, startPoint x: 149, startPoint y: 163, endPoint x: 370, endPoint y: 224, distance: 228.6
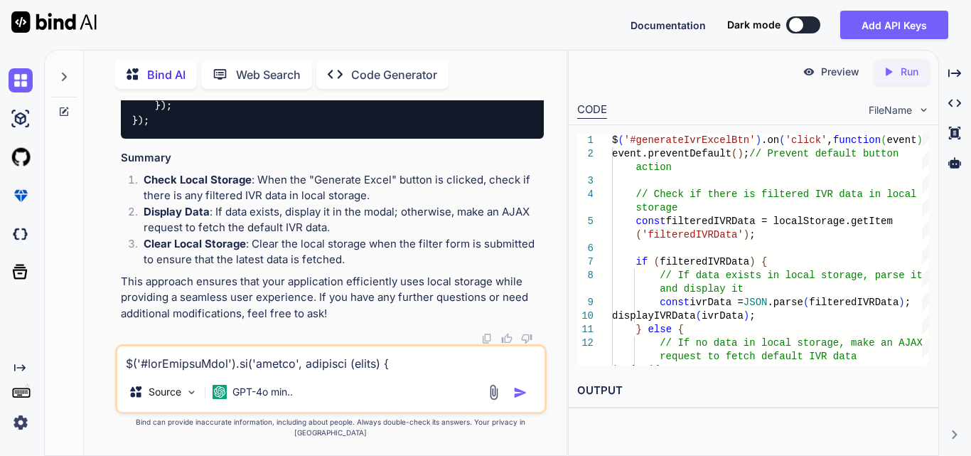
copy code "'modalId' => 'dynamicDataModal', 'modalTitle' => 'Dynamic Data', 'headers' => […"
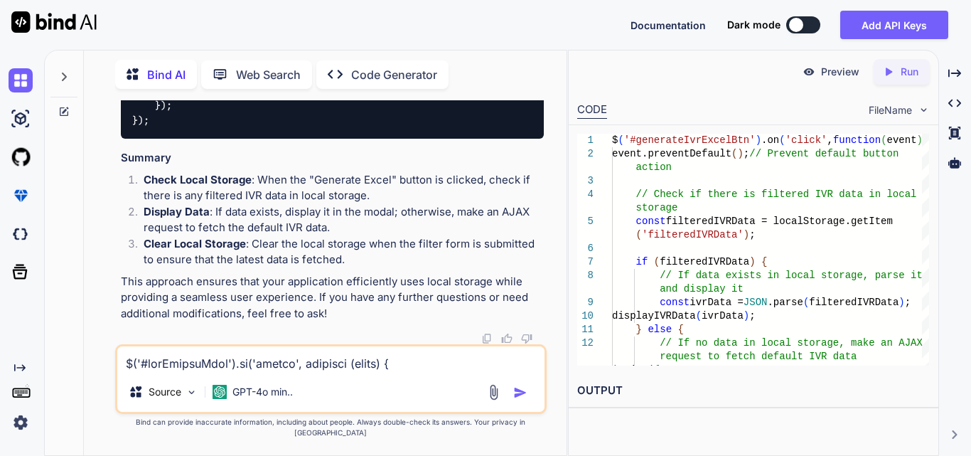
drag, startPoint x: 159, startPoint y: 306, endPoint x: 396, endPoint y: 301, distance: 236.7
click at [396, 127] on code "$( '#ivrFilterForm' ). on ( 'submit' , function ( event ) { event. preventDefau…" at bounding box center [757, 18] width 1251 height 217
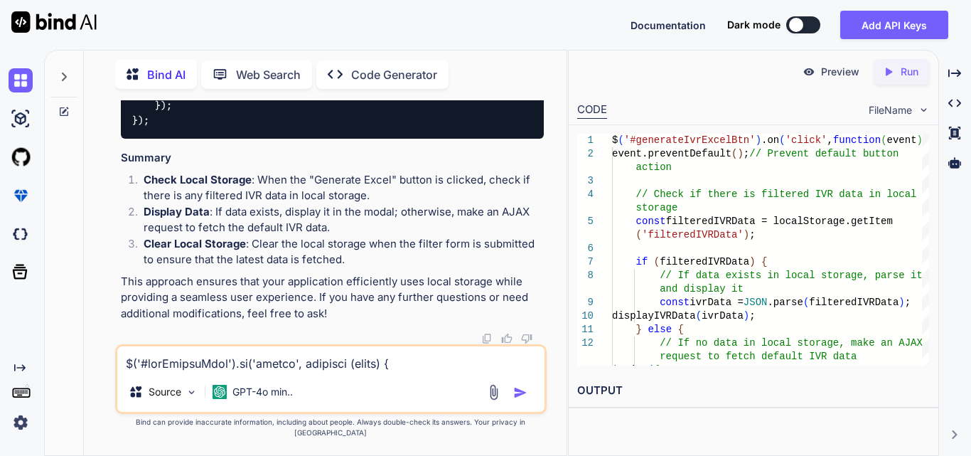
drag, startPoint x: 153, startPoint y: 312, endPoint x: 414, endPoint y: 307, distance: 260.9
click at [414, 139] on div "$( '#ivrFilterForm' ). on ( 'submit' , function ( event ) { event. preventDefau…" at bounding box center [332, 19] width 423 height 240
copy code "localStorage . removeItem ( 'filteredIVRData' );"
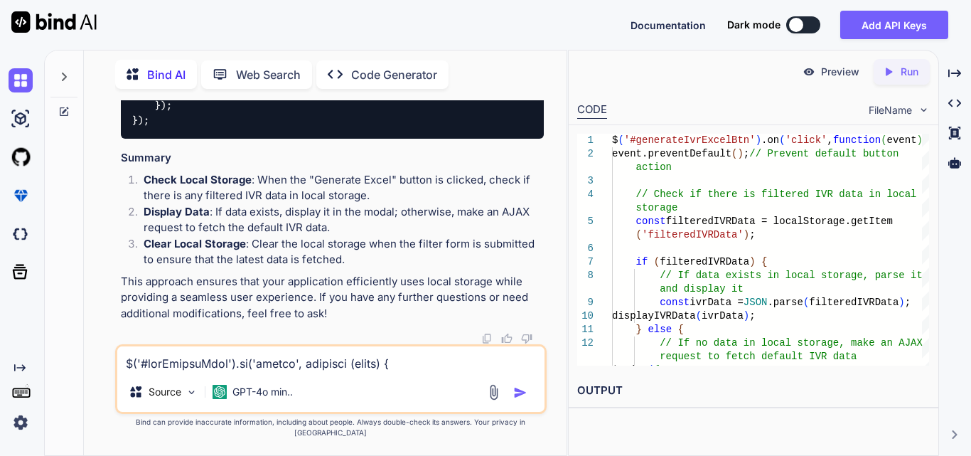
click at [240, 360] on textarea at bounding box center [330, 359] width 427 height 26
paste textarea "@include('includes.components.export-dynamic-modal', [ 'modalId' => 'dynamicIvr…"
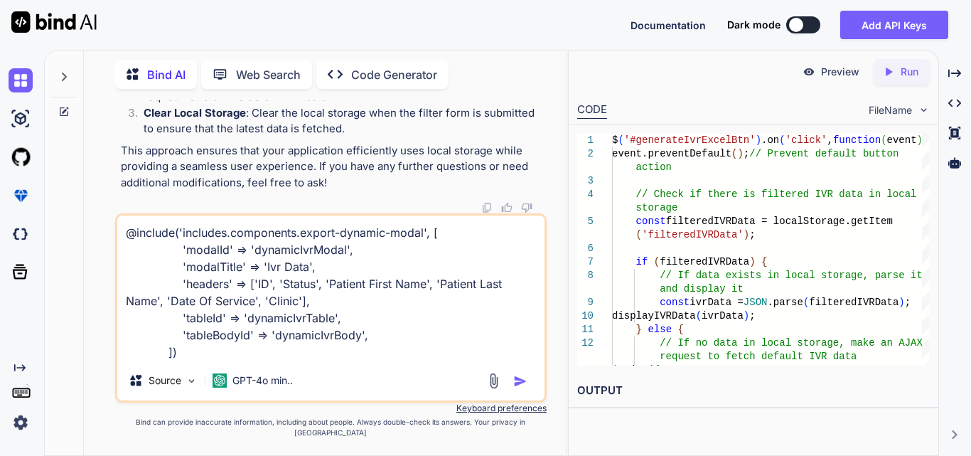
click at [230, 360] on textarea "@include('includes.components.export-dynamic-modal', [ 'modalId' => 'dynamicIvr…" at bounding box center [330, 287] width 427 height 145
type textarea "@include('includes.components.export-dynamic-modal', [ 'modalId' => 'dynamicIvr…"
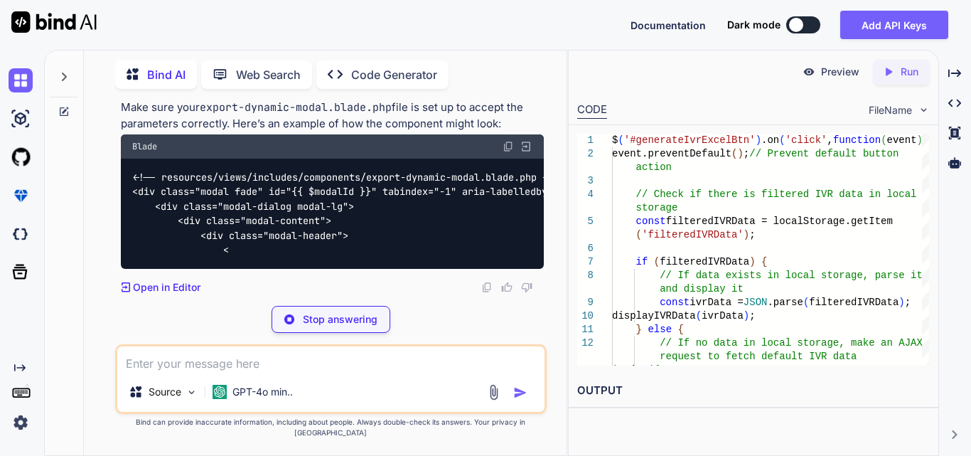
scroll to position [41631, 0]
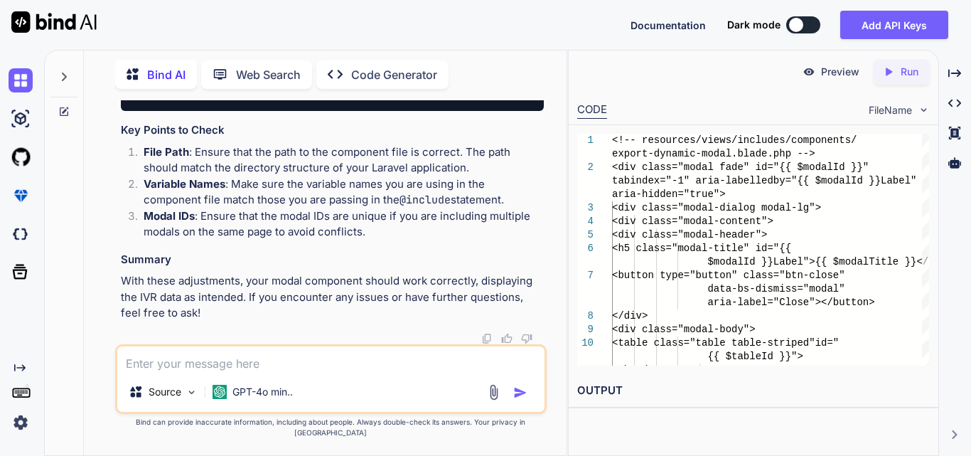
click at [270, 367] on textarea at bounding box center [330, 359] width 427 height 26
paste textarea "View [includes.components.export-dynamic-modal] not found."
type textarea "View [includes.components.export-dynamic-modal] not found."
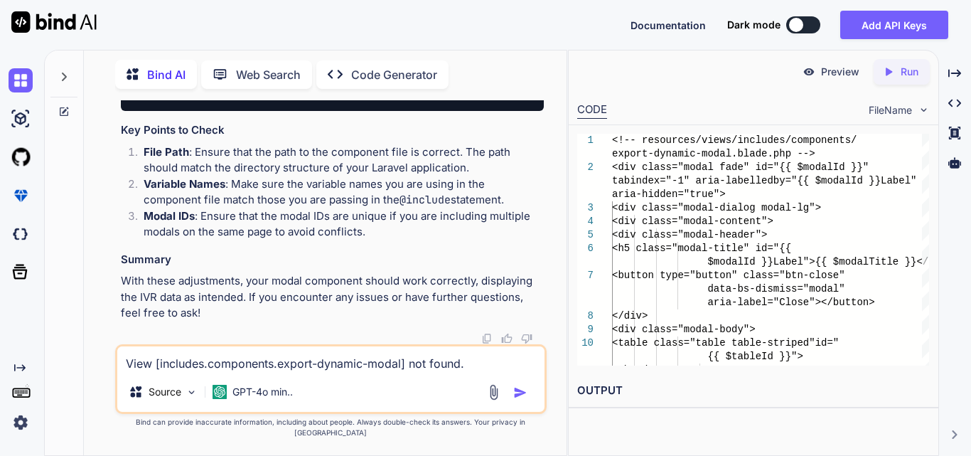
click at [513, 399] on img "button" at bounding box center [520, 392] width 14 height 14
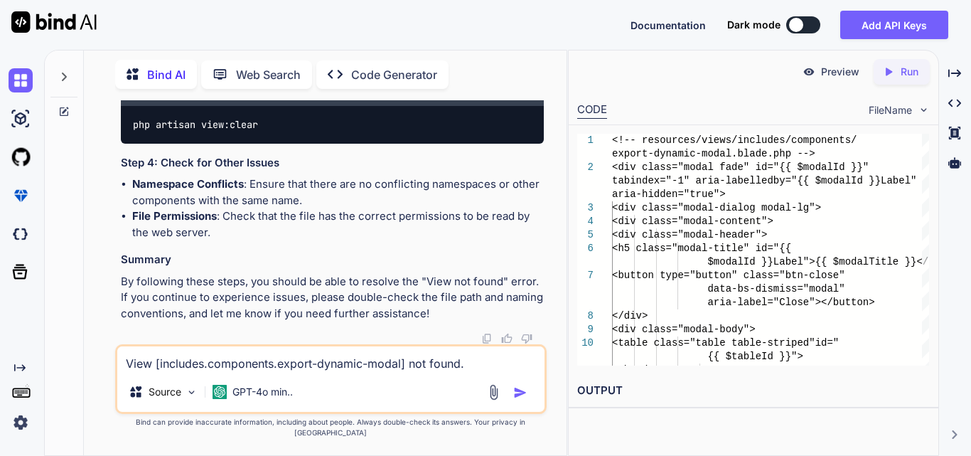
scroll to position [41406, 0]
click at [225, 365] on textarea "View [includes.components.export-dynamic-modal] not found." at bounding box center [330, 359] width 427 height 26
paste textarea "$('#generateIvrExcelBtn').on('click', function(event) { event.preventDefault();…"
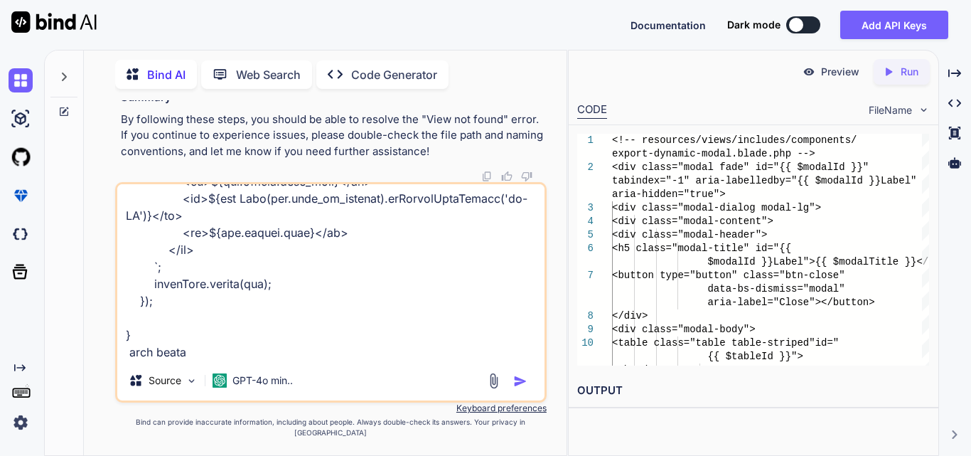
type textarea "$('#generateIvrExcelBtn').on('click', function(event) { event.preventDefault();…"
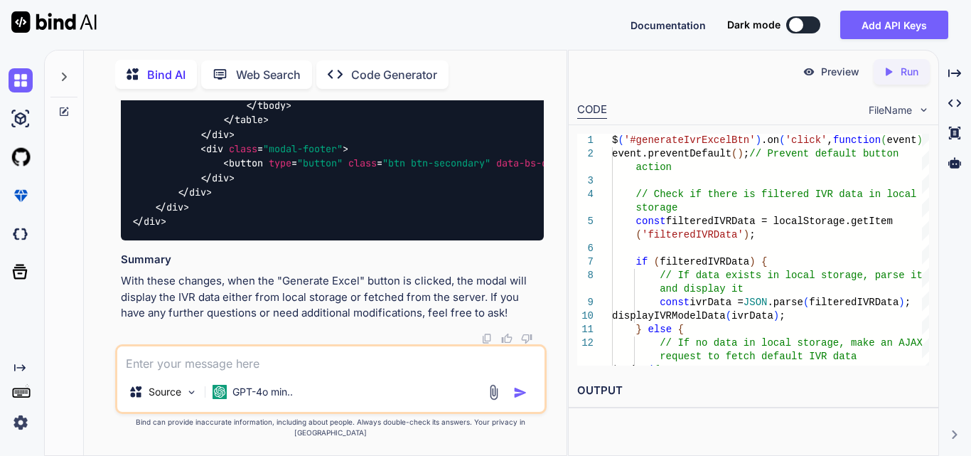
scroll to position [44290, 0]
click at [324, 371] on textarea at bounding box center [330, 359] width 427 height 26
type textarea "the close button and X cross does not work"
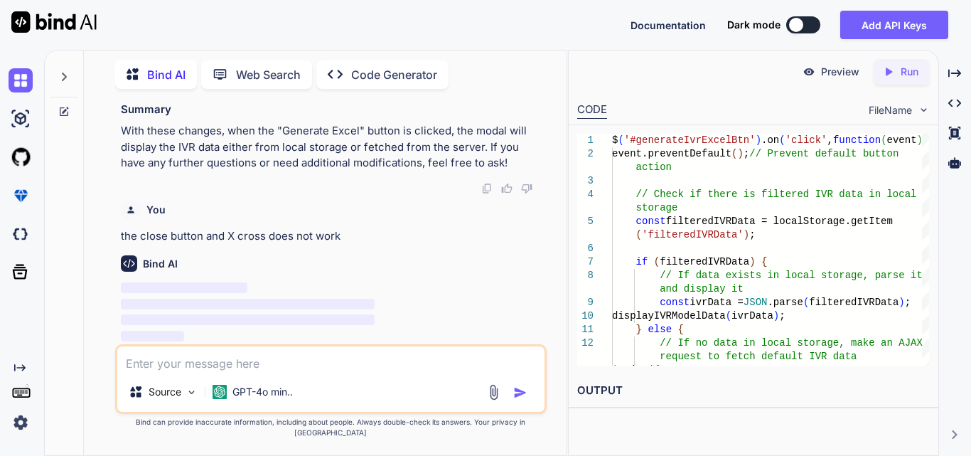
scroll to position [45841, 0]
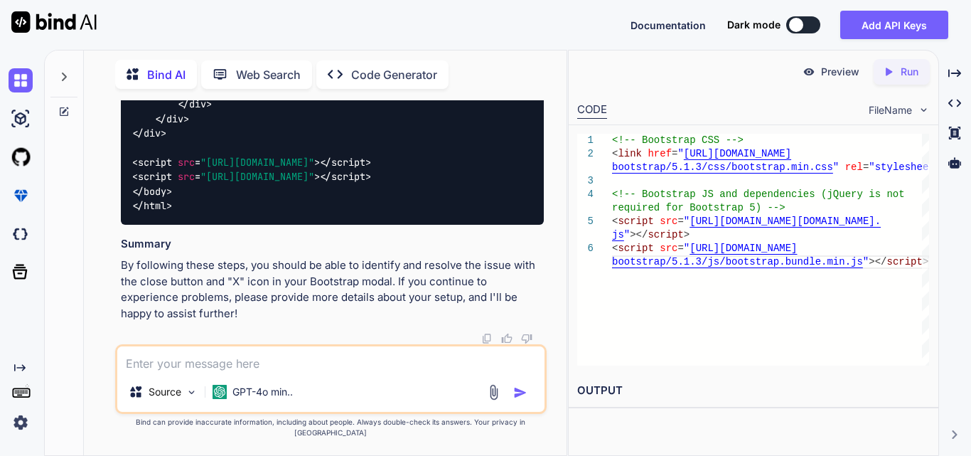
click at [297, 369] on textarea at bounding box center [330, 359] width 427 height 26
paste textarea "<div class="modal fade" id="exportModal" tabindex="-1" aria-labelledby="exportM…"
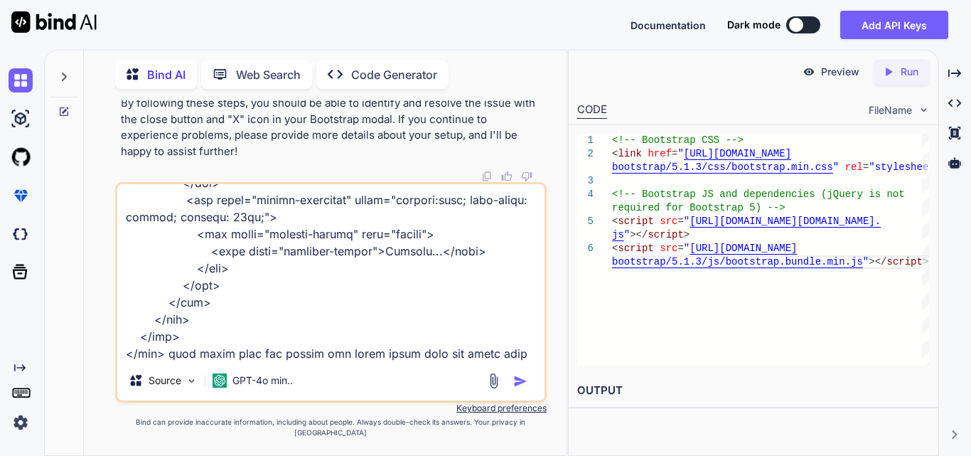
type textarea "<div class="modal fade" id="exportModal" tabindex="-1" aria-labelledby="exportM…"
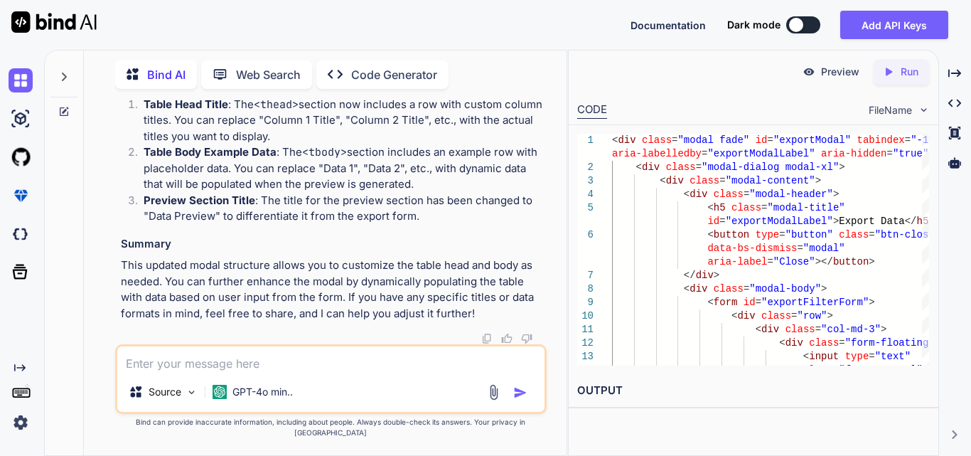
scroll to position [49778, 0]
click at [205, 367] on textarea at bounding box center [330, 359] width 427 height 26
